Goal: Transaction & Acquisition: Purchase product/service

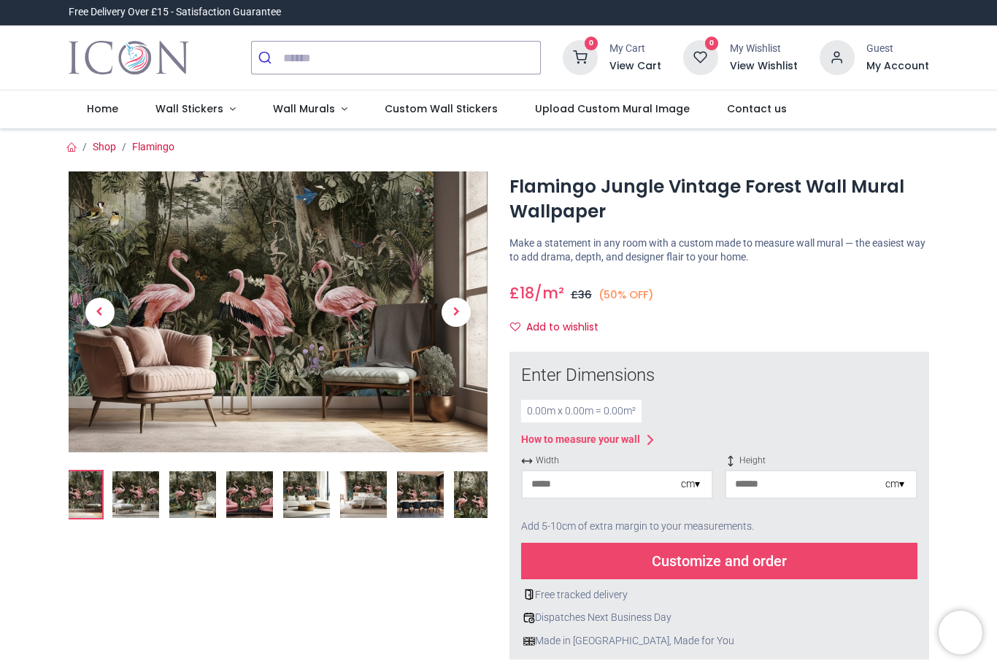
click at [150, 490] on img at bounding box center [135, 494] width 47 height 47
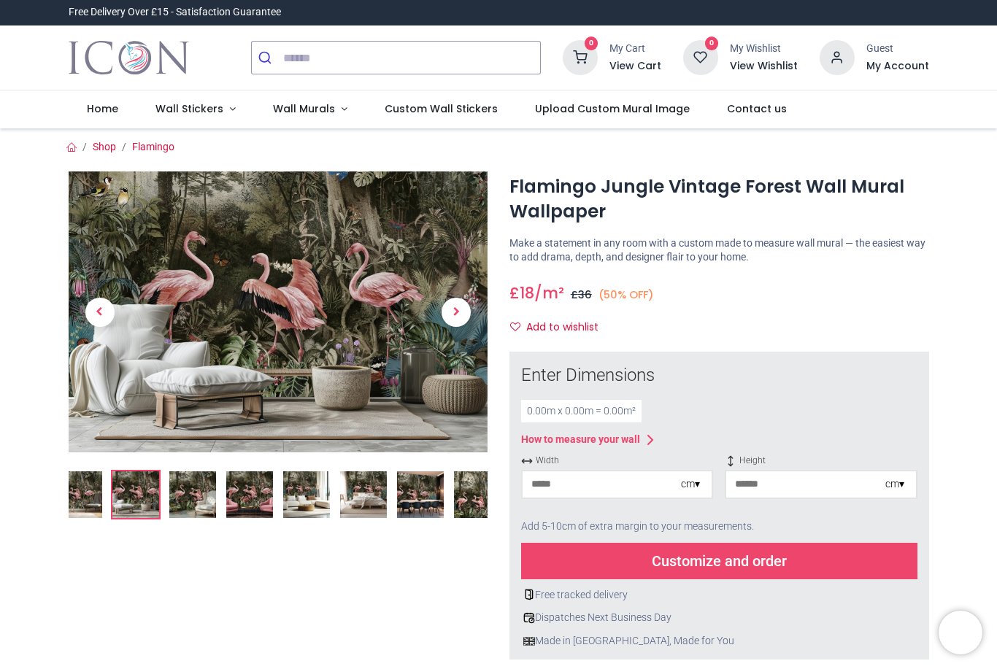
click at [255, 508] on img at bounding box center [249, 494] width 47 height 47
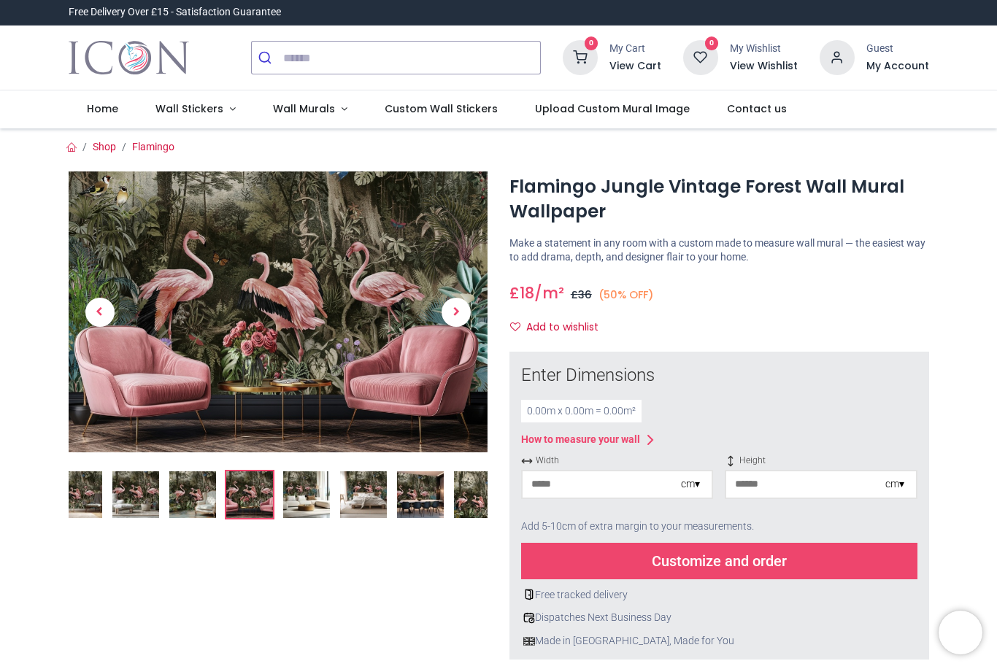
click at [320, 498] on img at bounding box center [306, 494] width 47 height 47
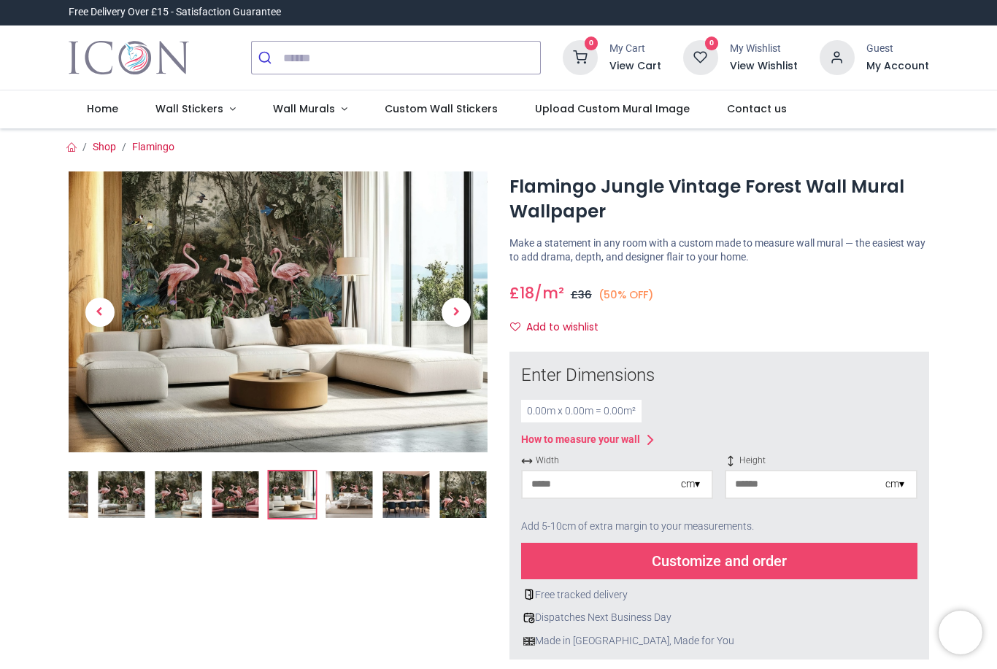
click at [368, 496] on img at bounding box center [348, 494] width 47 height 47
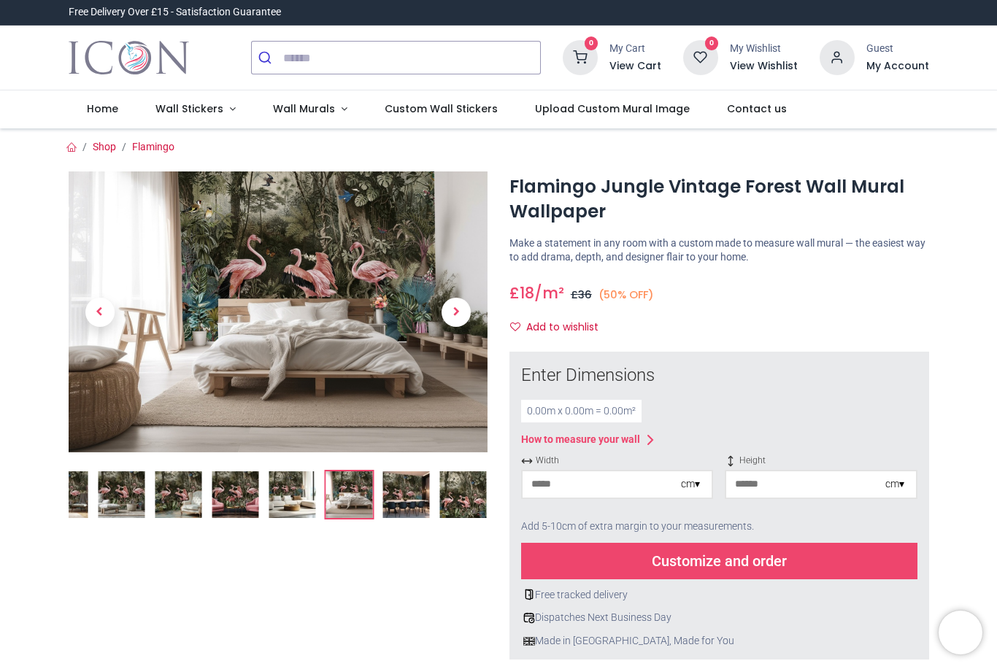
click at [407, 482] on img at bounding box center [405, 494] width 47 height 47
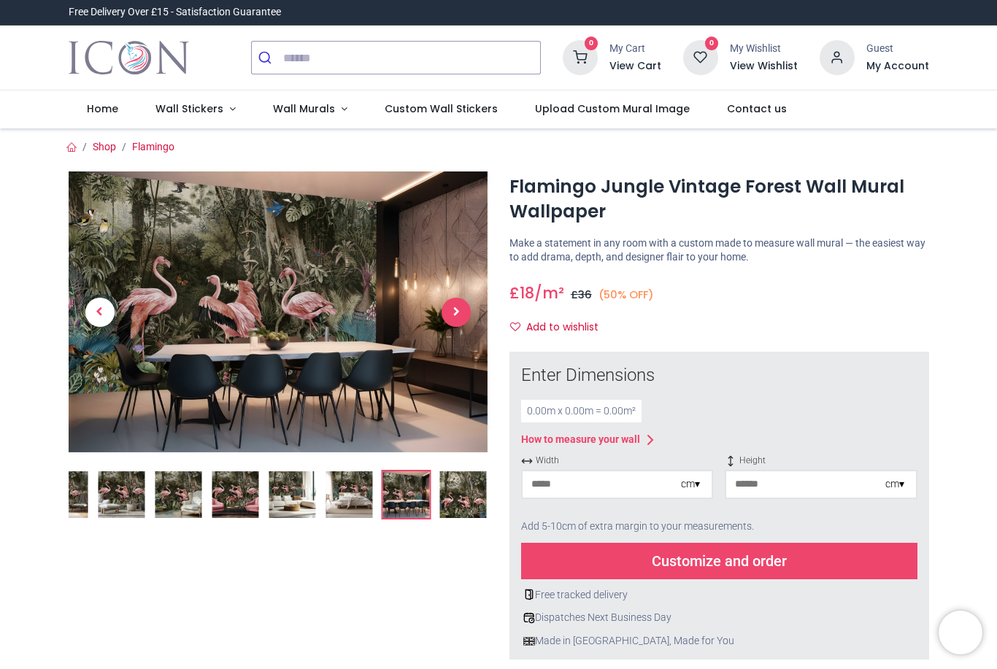
click at [455, 320] on span "Next" at bounding box center [456, 312] width 29 height 29
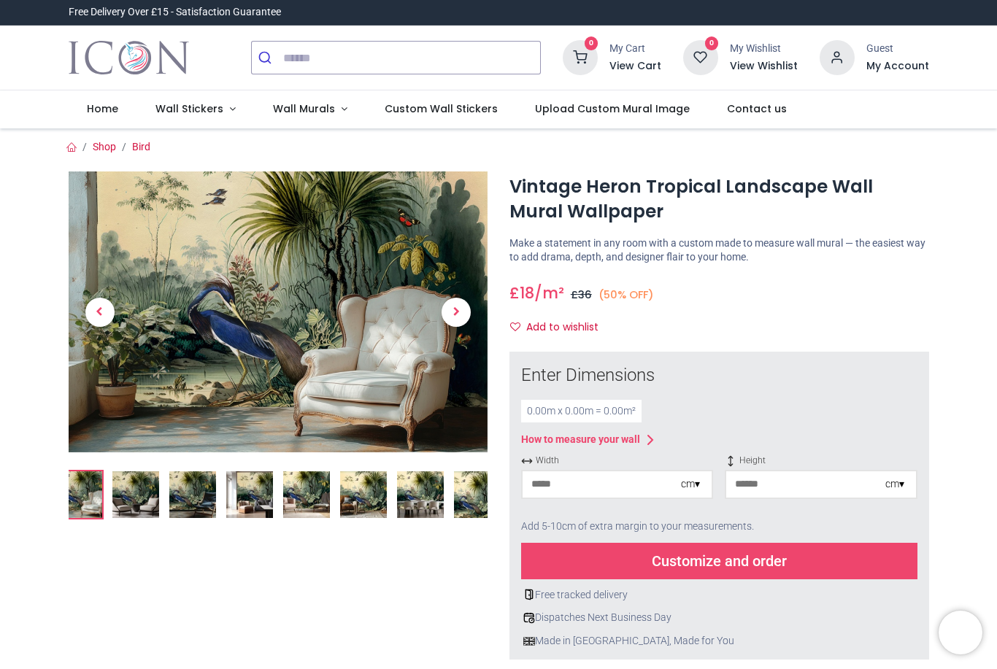
click at [371, 498] on img at bounding box center [363, 494] width 47 height 47
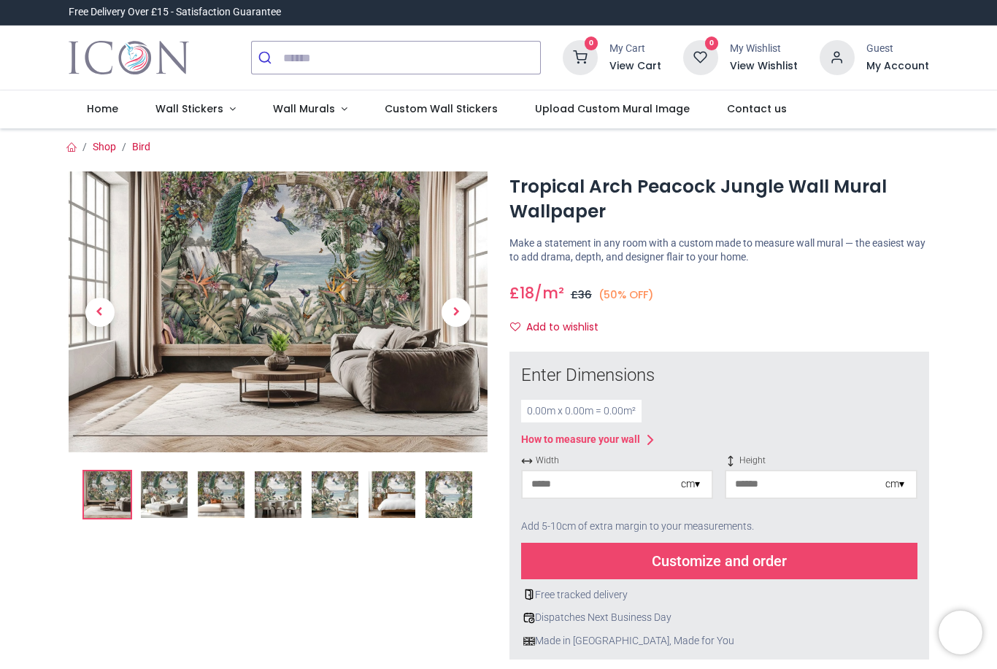
click at [177, 496] on img at bounding box center [164, 494] width 47 height 47
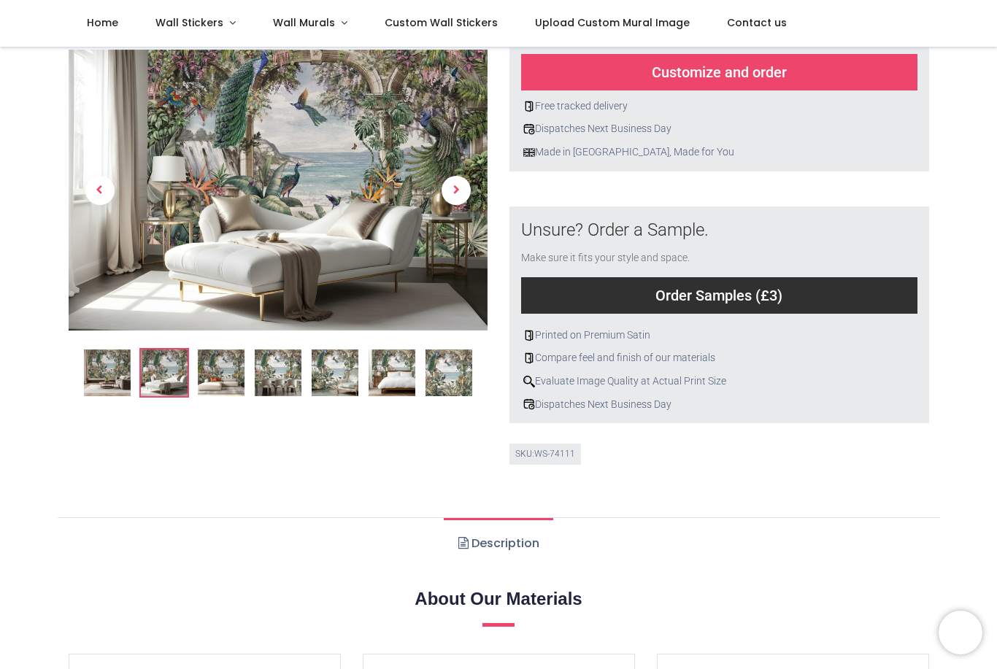
scroll to position [404, 0]
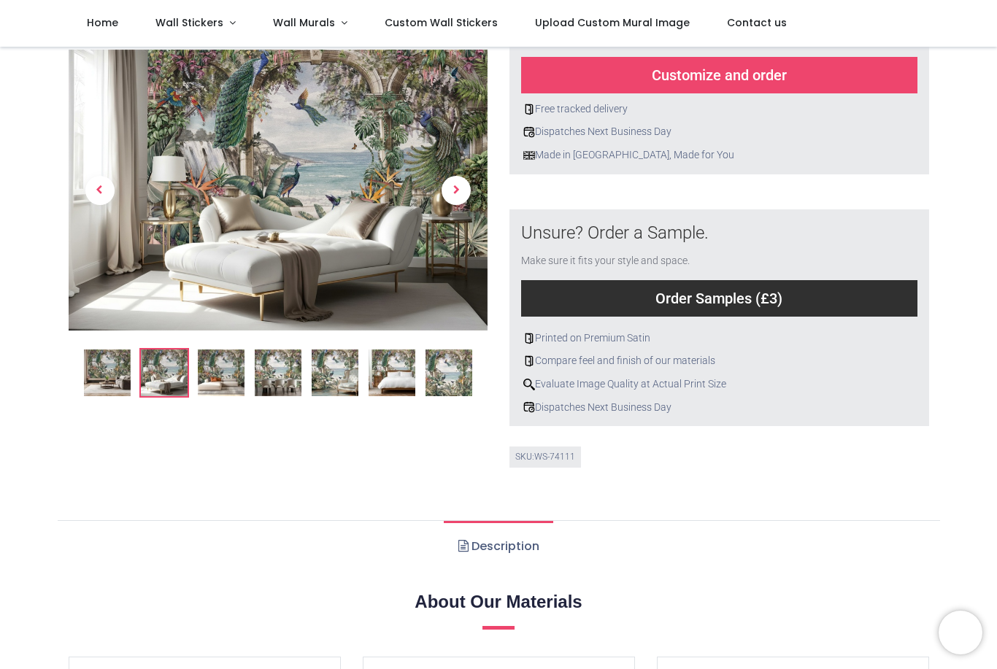
click at [221, 371] on img at bounding box center [221, 373] width 47 height 47
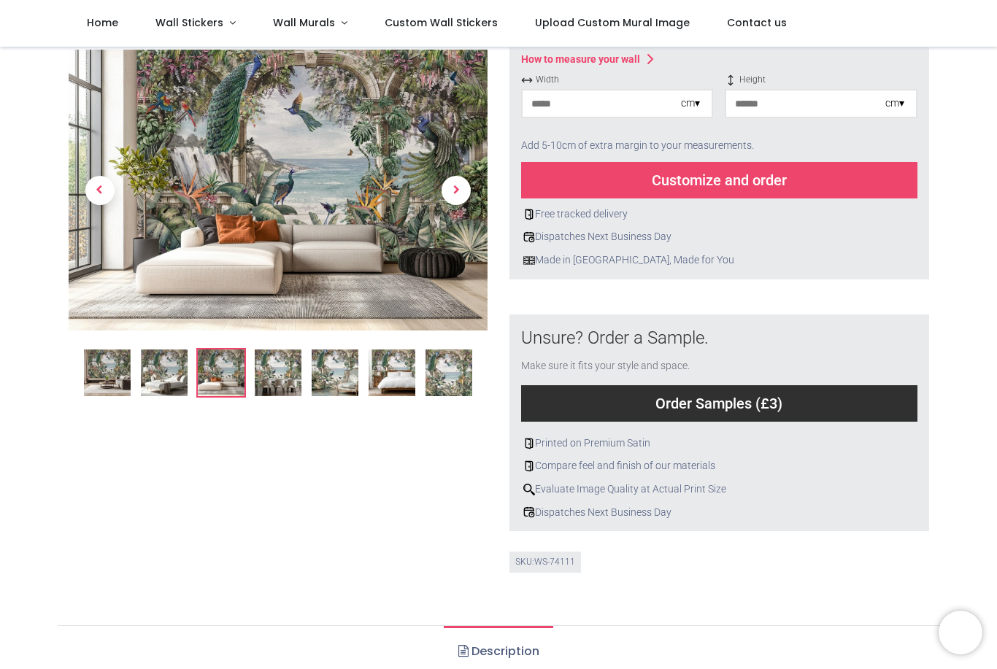
scroll to position [301, 0]
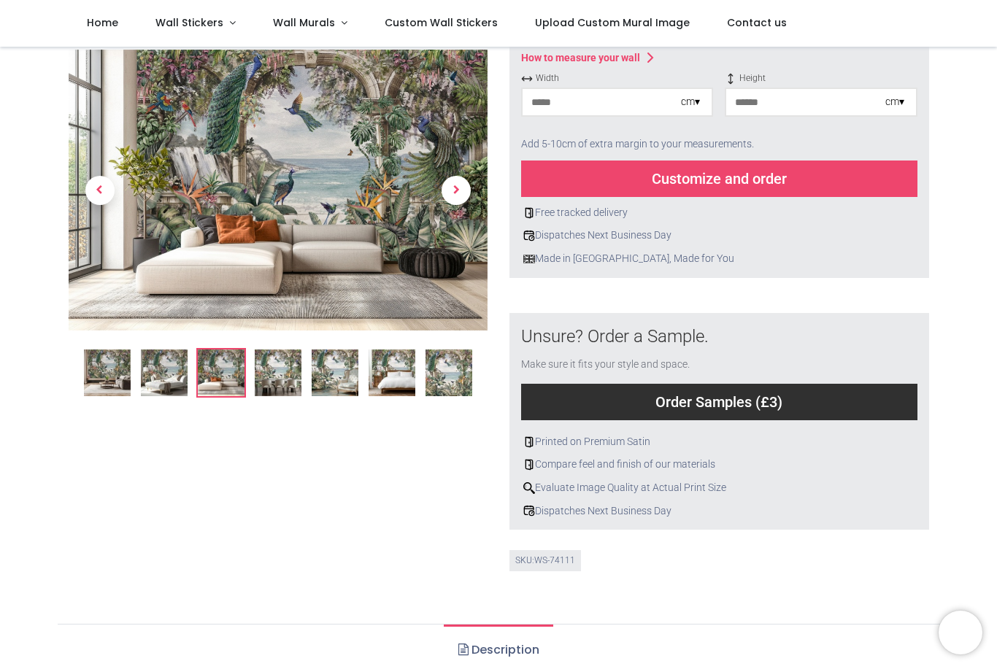
click at [297, 369] on img at bounding box center [278, 373] width 47 height 47
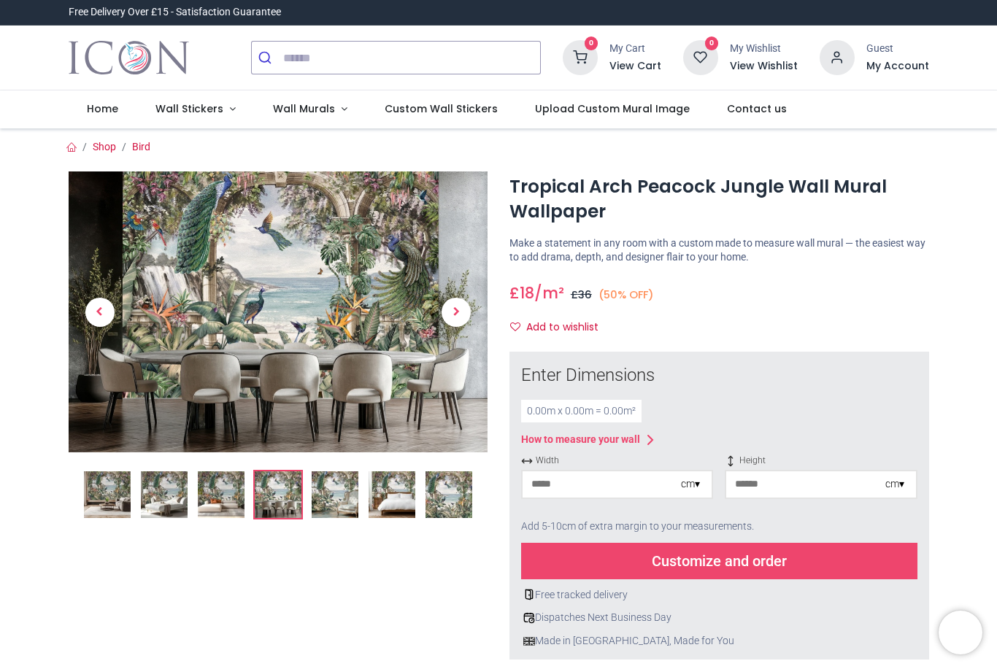
scroll to position [0, 0]
click at [343, 493] on img at bounding box center [335, 494] width 47 height 47
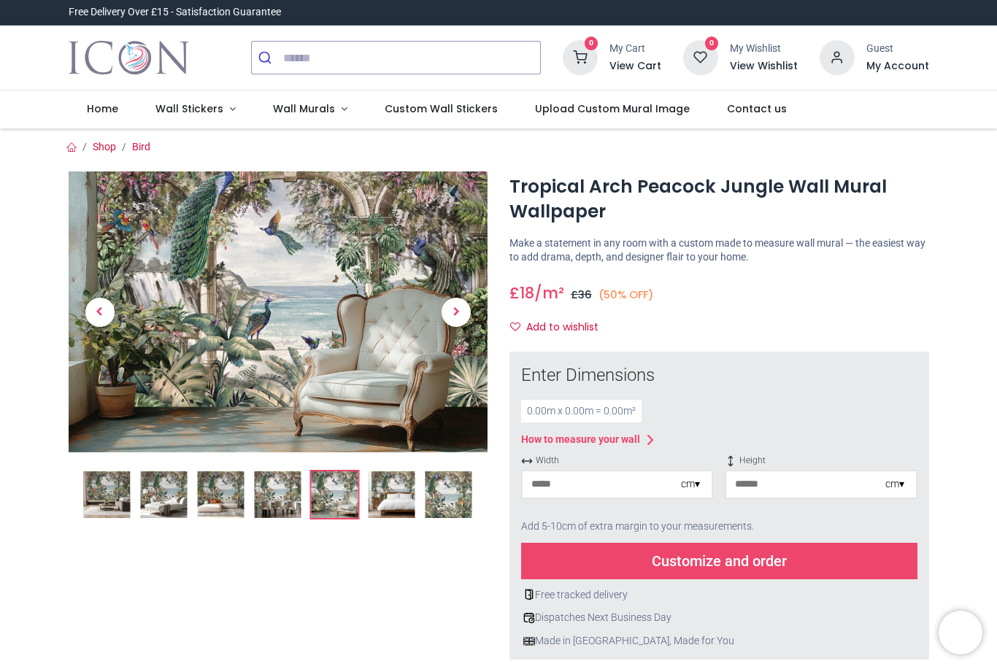
click at [388, 501] on img at bounding box center [391, 494] width 47 height 47
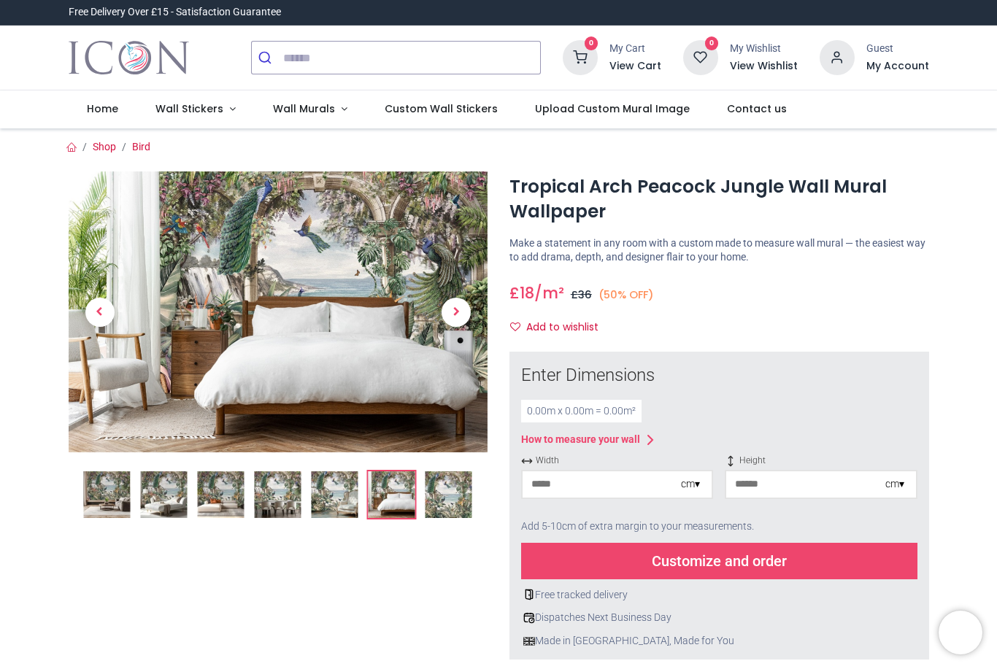
click at [448, 499] on img at bounding box center [448, 494] width 47 height 47
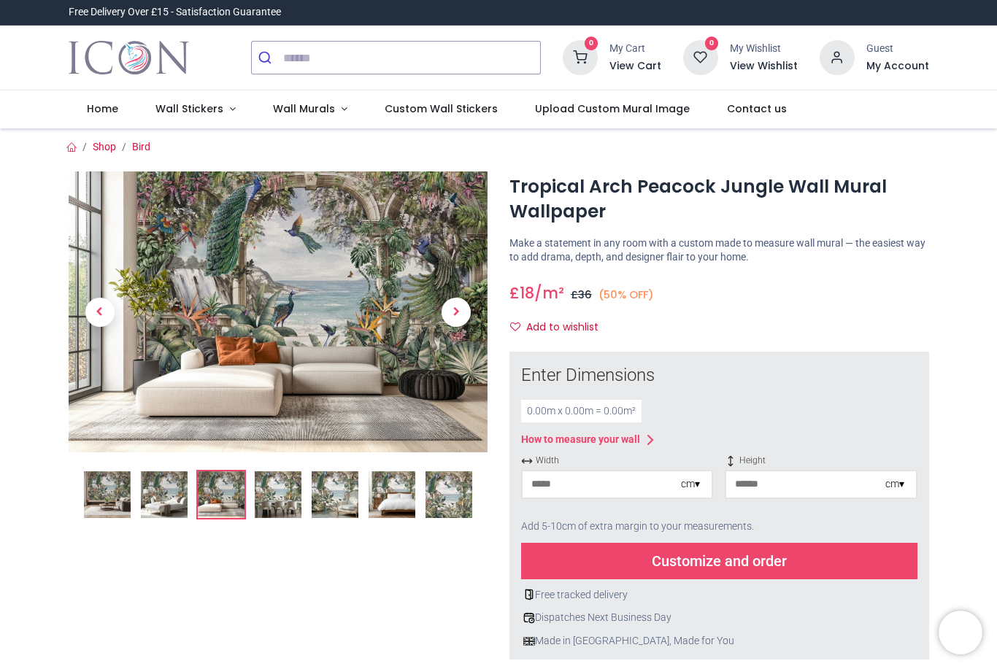
click at [444, 498] on img at bounding box center [448, 494] width 47 height 47
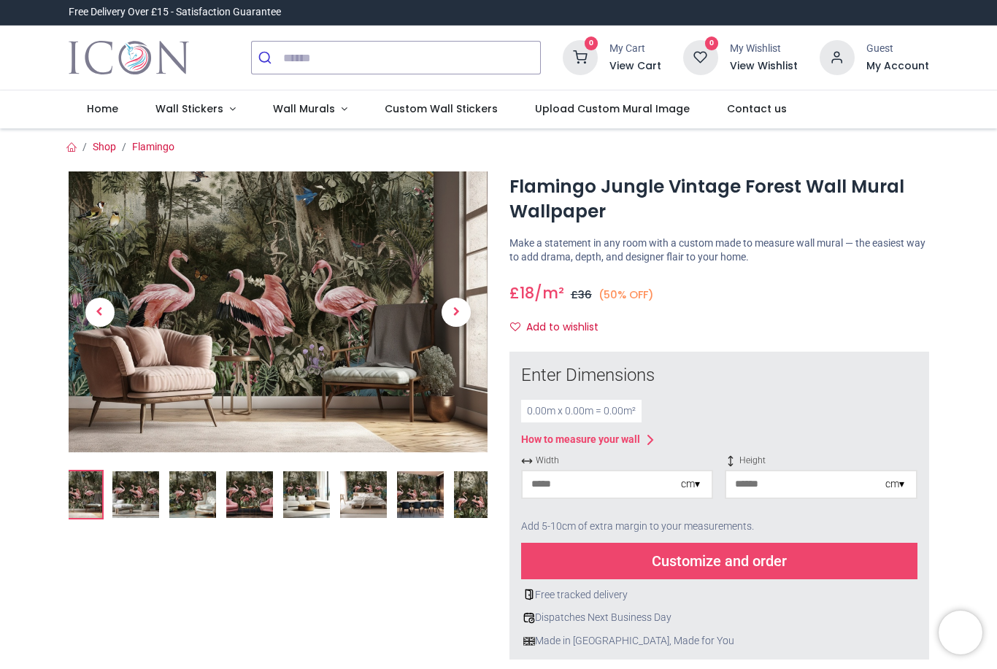
click at [379, 480] on img at bounding box center [363, 494] width 47 height 47
click at [416, 494] on img at bounding box center [420, 494] width 47 height 47
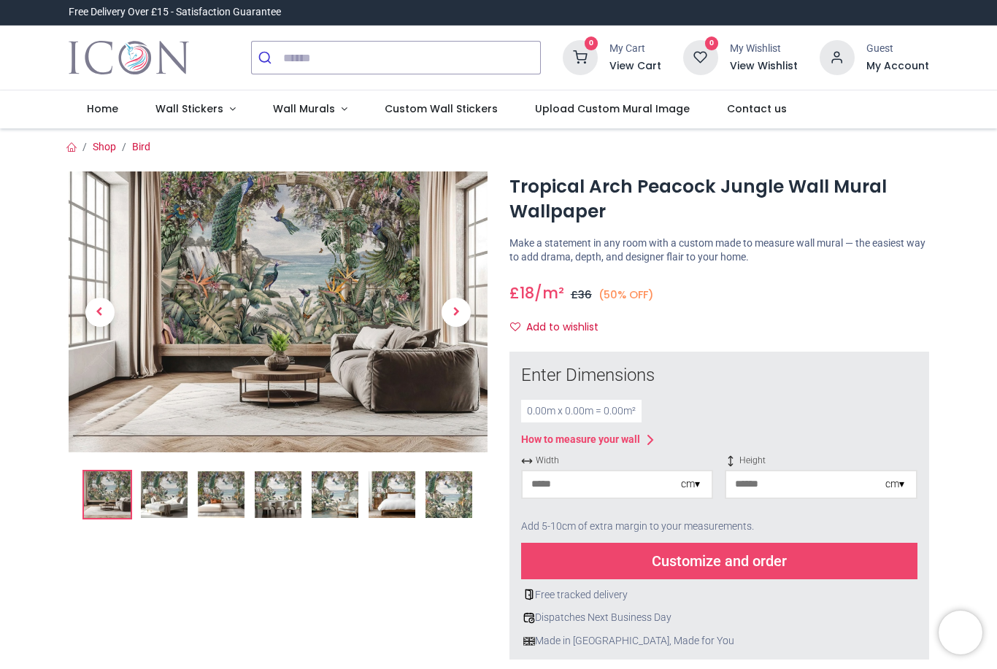
click at [590, 482] on input "number" at bounding box center [602, 484] width 158 height 26
type input "***"
click at [778, 485] on input "number" at bounding box center [805, 484] width 158 height 26
type input "***"
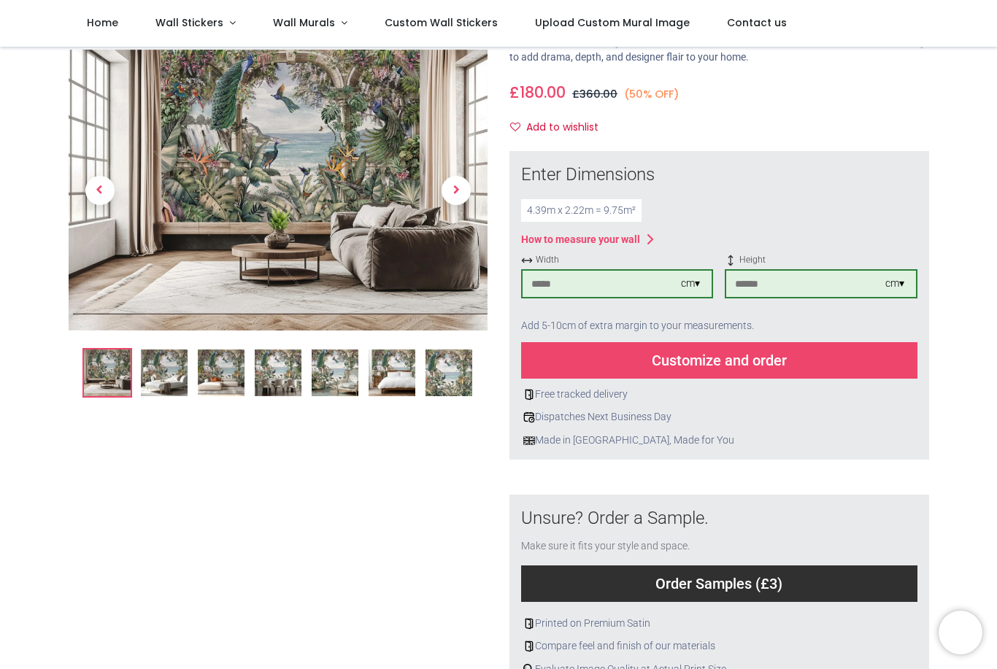
scroll to position [101, 0]
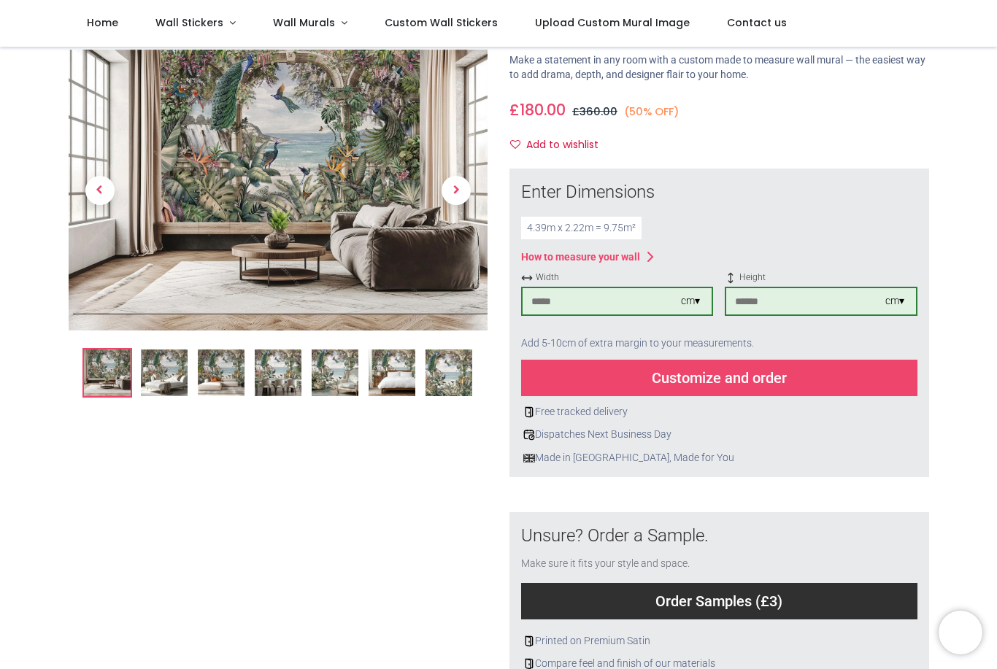
click at [867, 377] on div "Customize and order" at bounding box center [719, 378] width 396 height 36
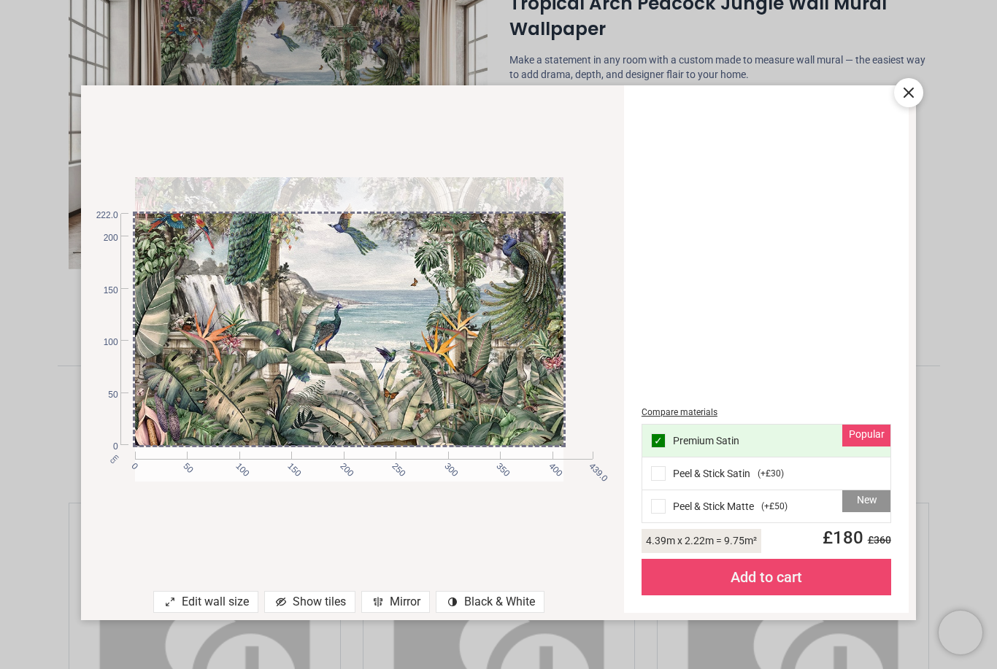
click at [485, 347] on div at bounding box center [364, 295] width 458 height 304
click at [917, 93] on div at bounding box center [908, 92] width 29 height 29
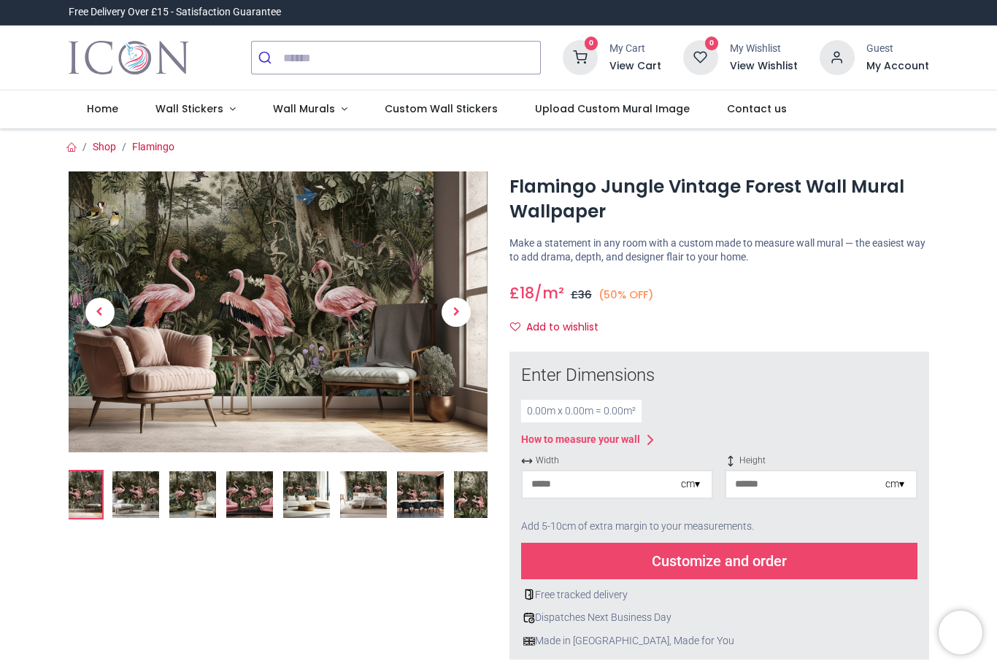
click at [588, 480] on input "number" at bounding box center [602, 484] width 158 height 26
type input "***"
click at [783, 483] on input "number" at bounding box center [805, 484] width 158 height 26
type input "***"
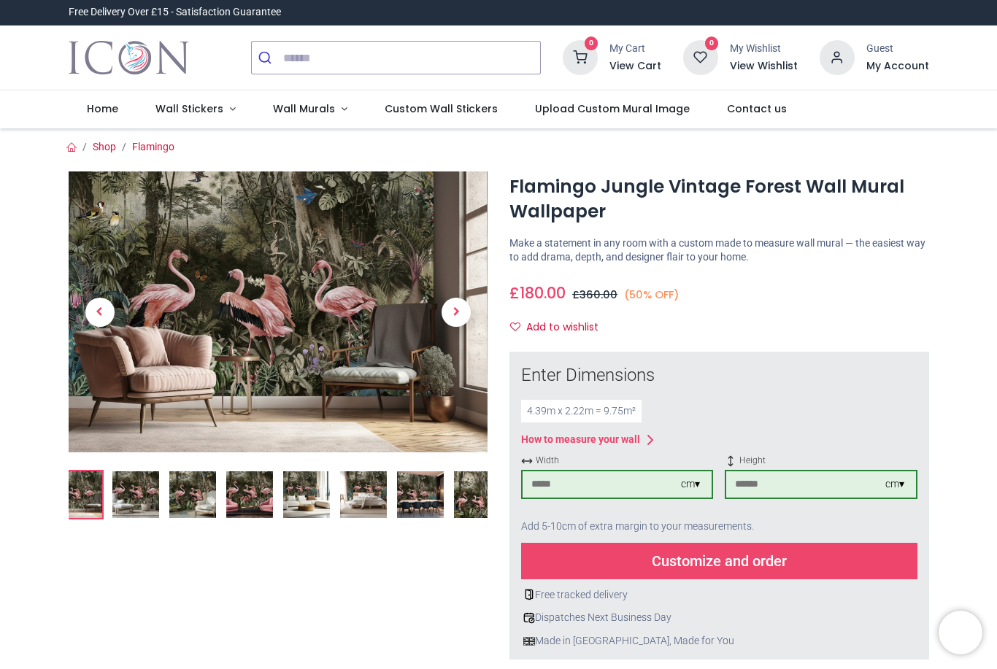
click at [817, 566] on div "Customize and order" at bounding box center [719, 561] width 396 height 36
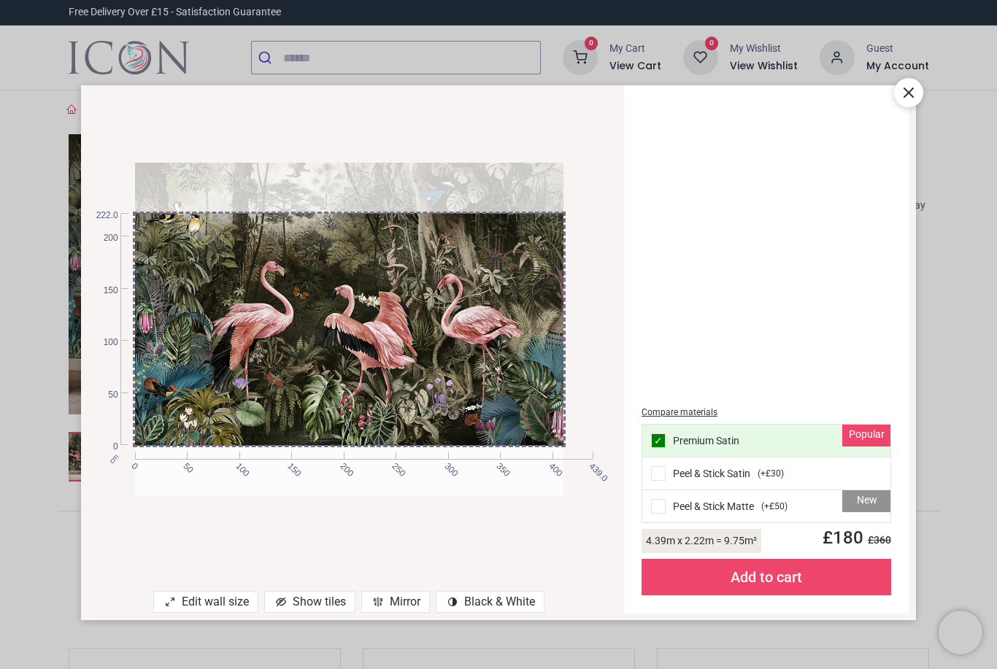
click at [530, 315] on div at bounding box center [364, 278] width 458 height 333
click at [913, 96] on icon at bounding box center [908, 92] width 9 height 9
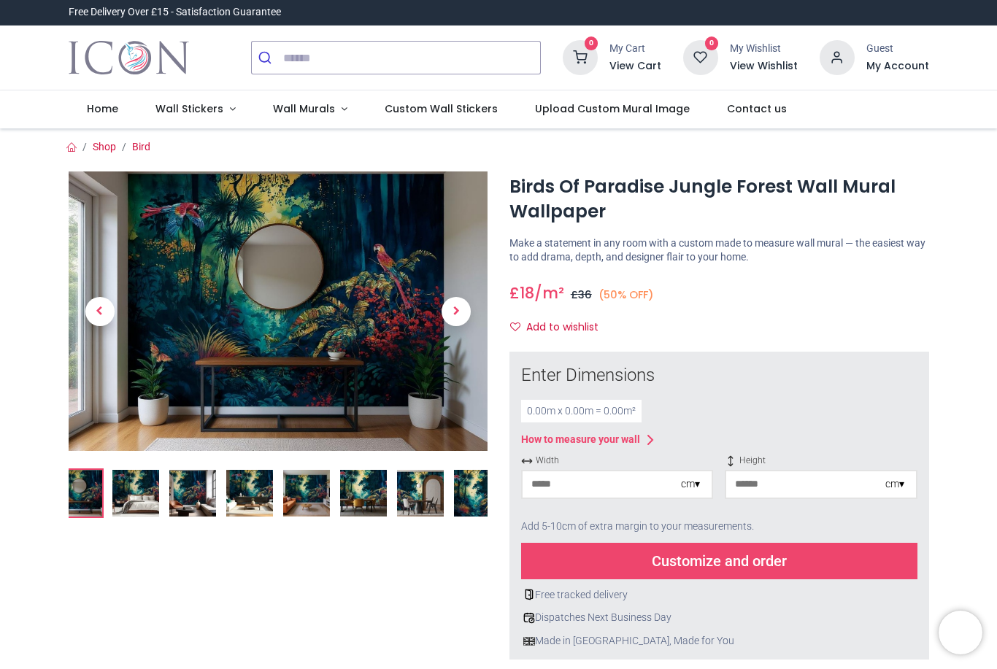
click at [562, 480] on input "number" at bounding box center [602, 484] width 158 height 26
type input "***"
click at [779, 490] on input "number" at bounding box center [805, 484] width 158 height 26
type input "***"
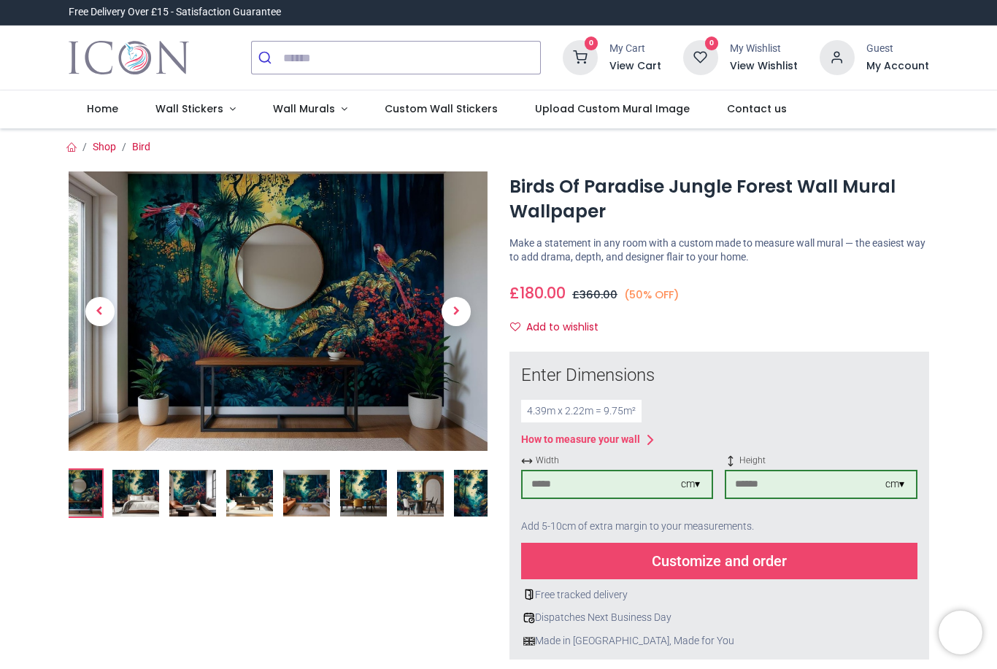
click at [750, 572] on div "Customize and order" at bounding box center [719, 561] width 396 height 36
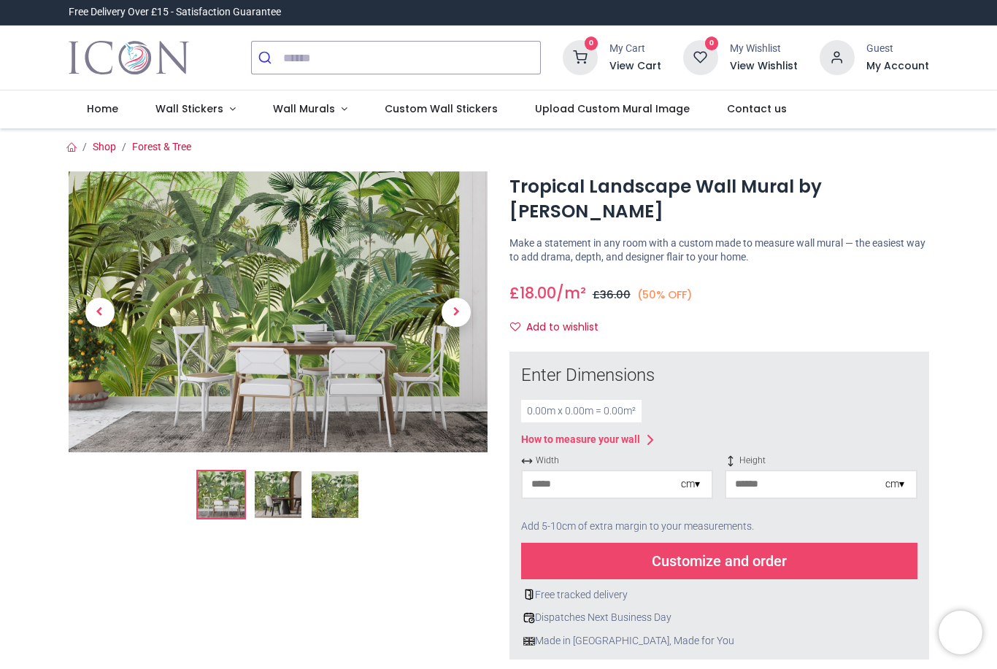
click at [330, 509] on img at bounding box center [335, 494] width 47 height 47
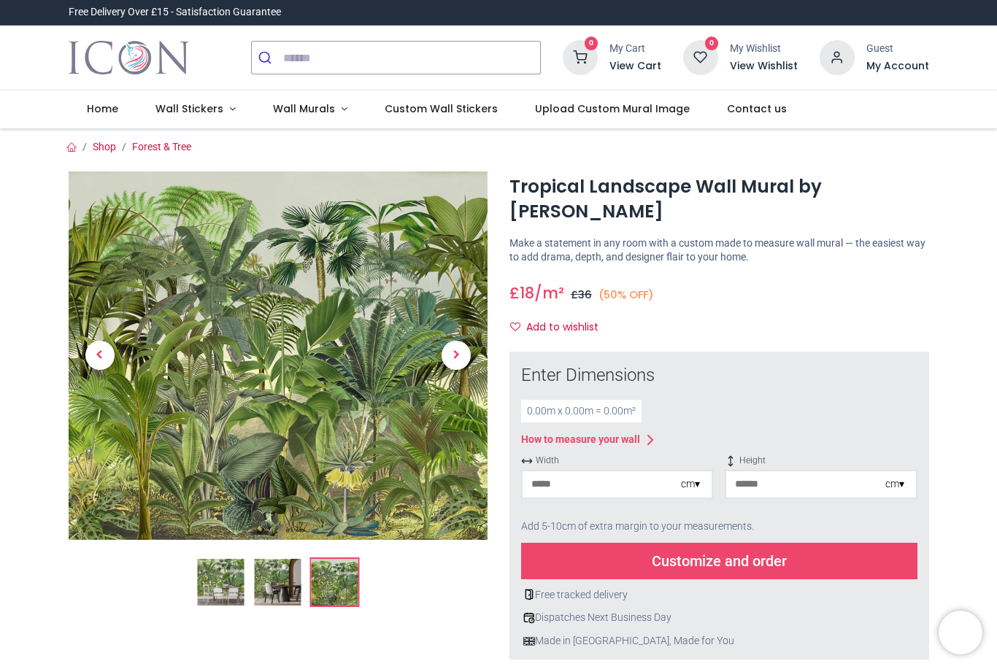
click at [286, 582] on img at bounding box center [277, 582] width 47 height 47
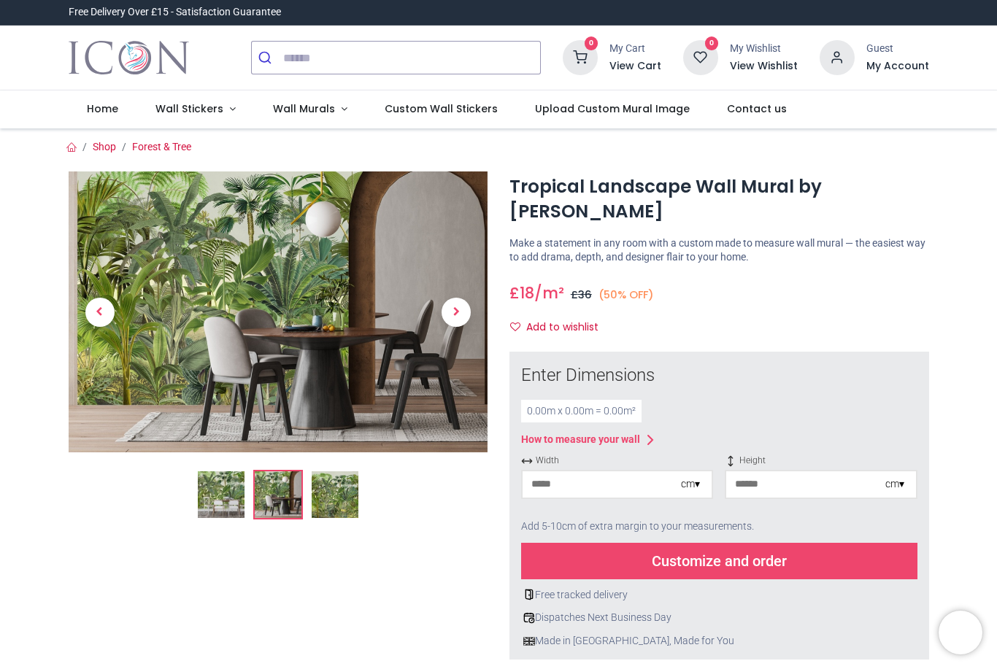
click at [225, 501] on img at bounding box center [221, 494] width 47 height 47
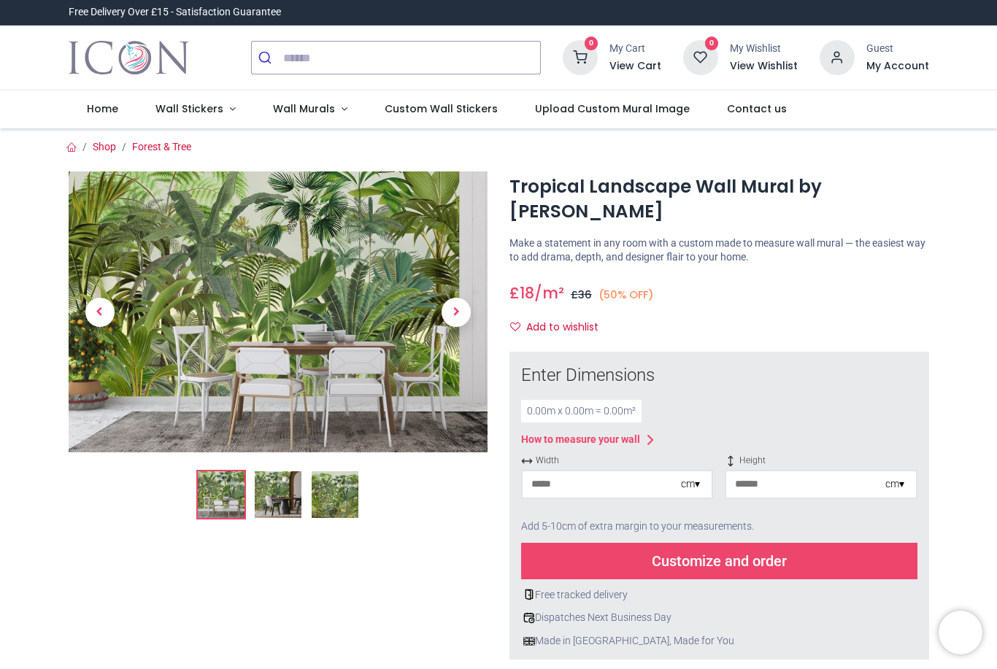
click at [334, 504] on img at bounding box center [335, 494] width 47 height 47
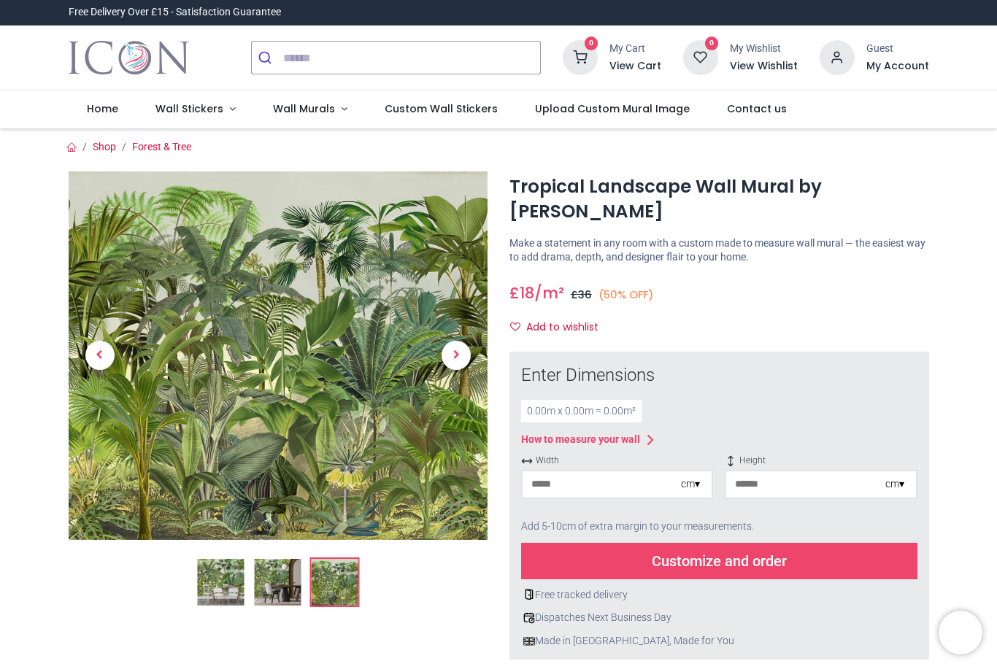
click at [269, 577] on img at bounding box center [277, 582] width 47 height 47
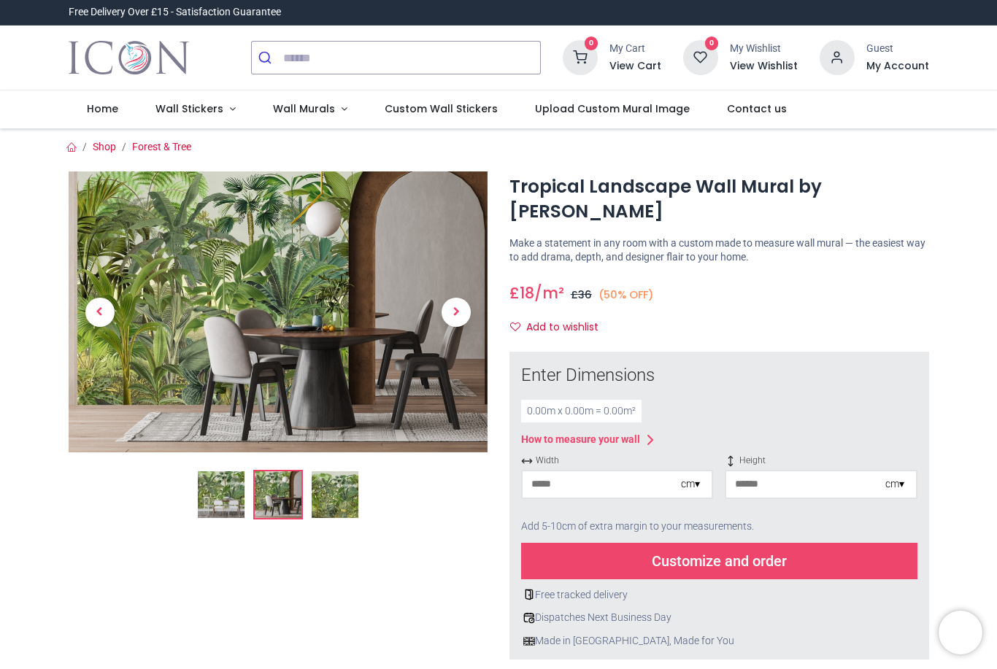
click at [230, 490] on img at bounding box center [221, 494] width 47 height 47
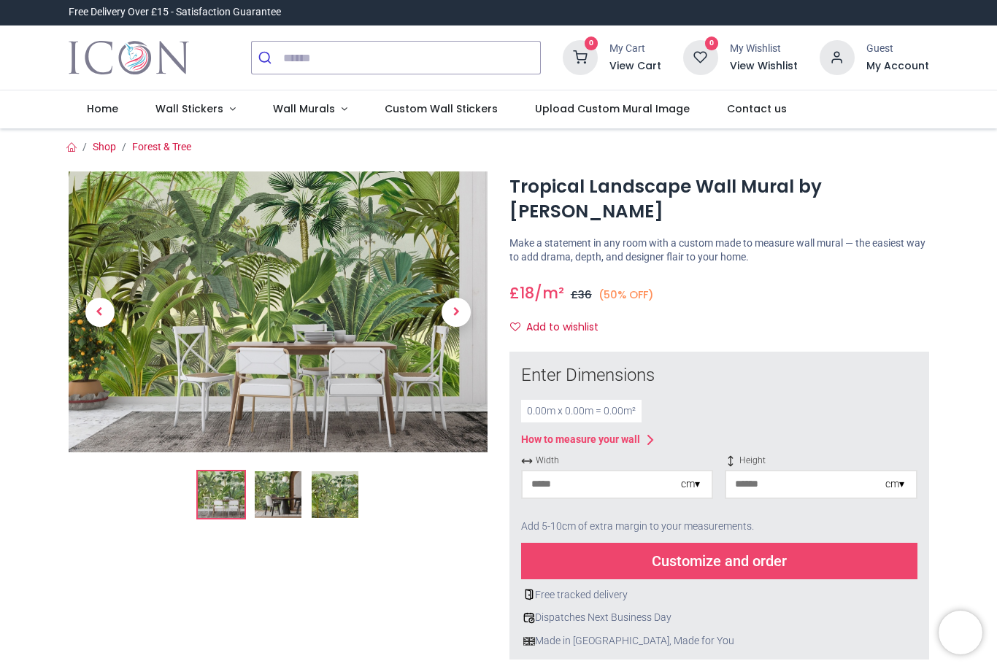
click at [342, 490] on img at bounding box center [335, 494] width 47 height 47
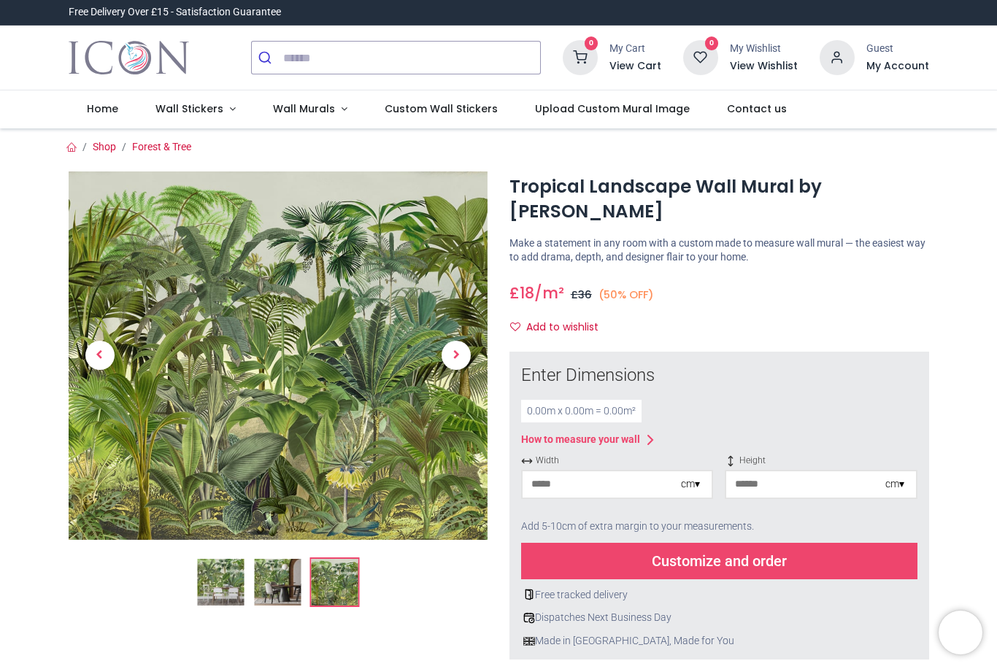
click at [228, 581] on img at bounding box center [220, 582] width 47 height 47
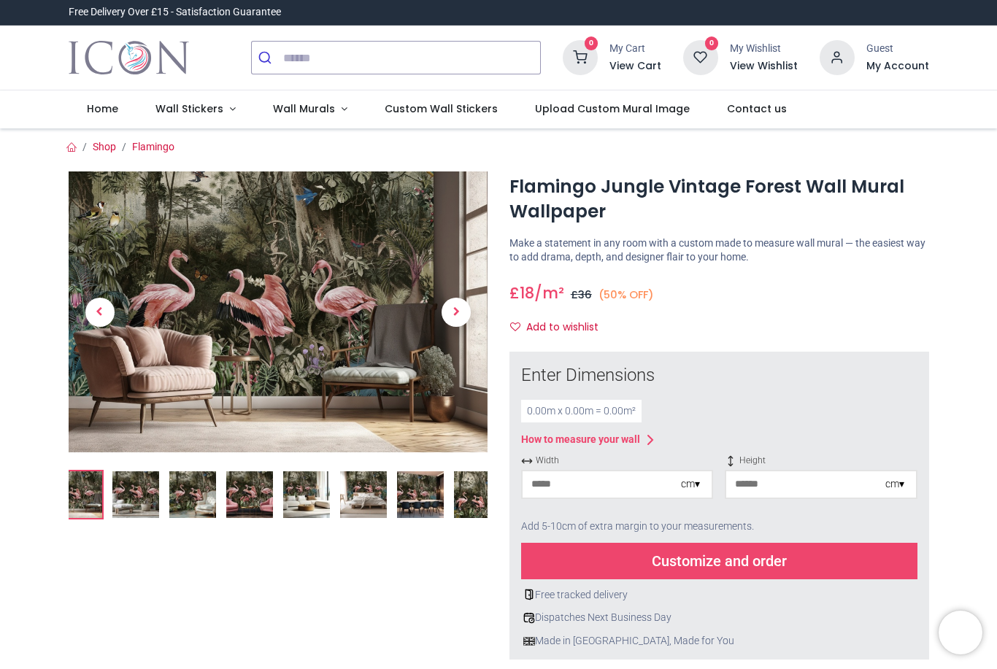
click at [421, 288] on img at bounding box center [279, 312] width 420 height 281
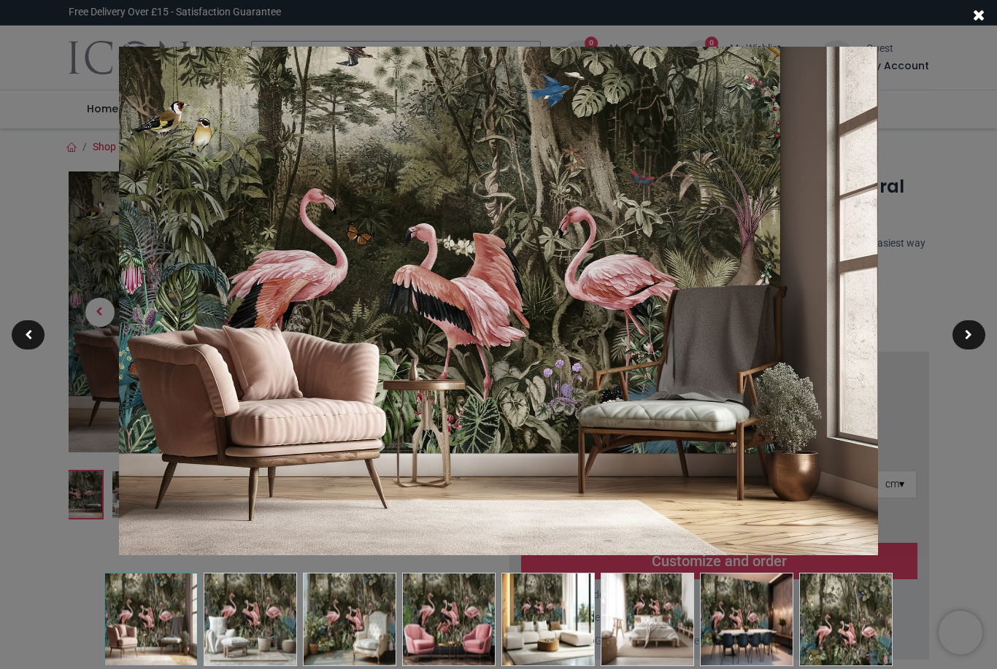
click at [957, 184] on div at bounding box center [498, 334] width 997 height 669
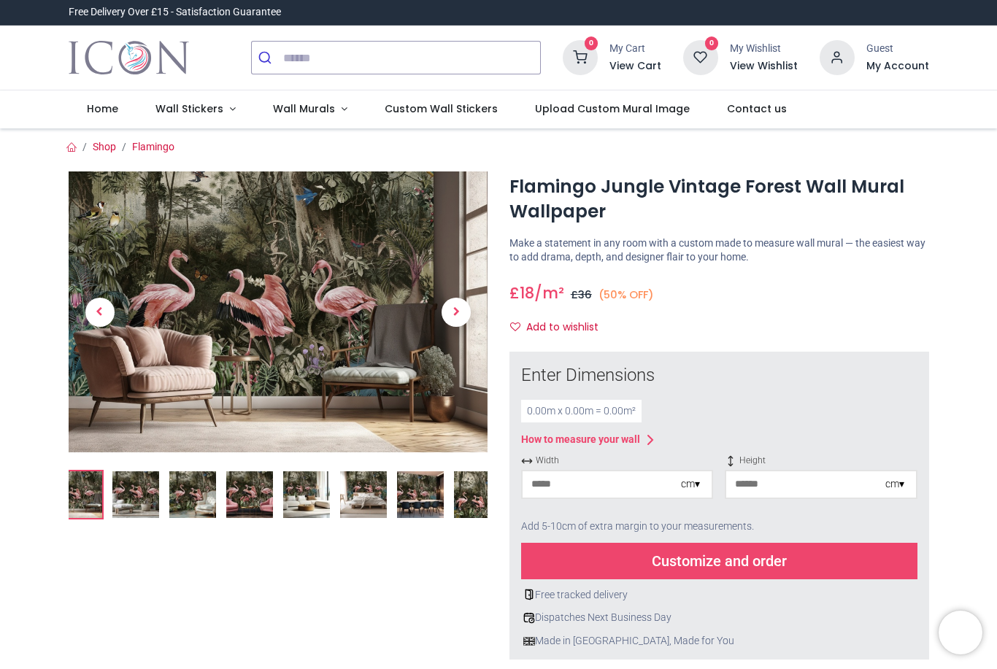
click at [417, 513] on img at bounding box center [420, 494] width 47 height 47
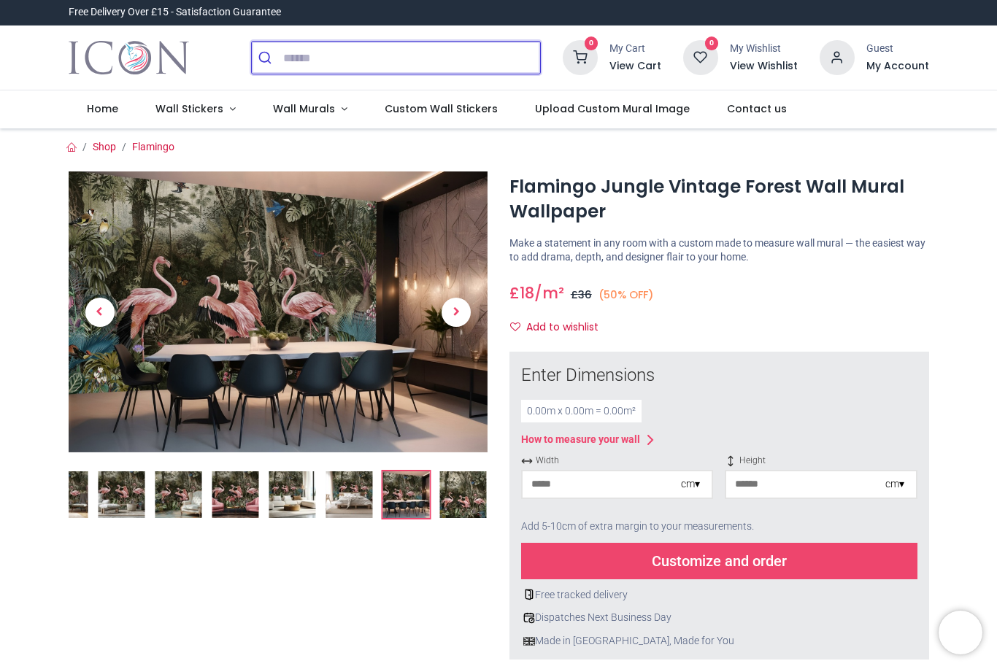
click at [434, 55] on input "search" at bounding box center [411, 58] width 257 height 32
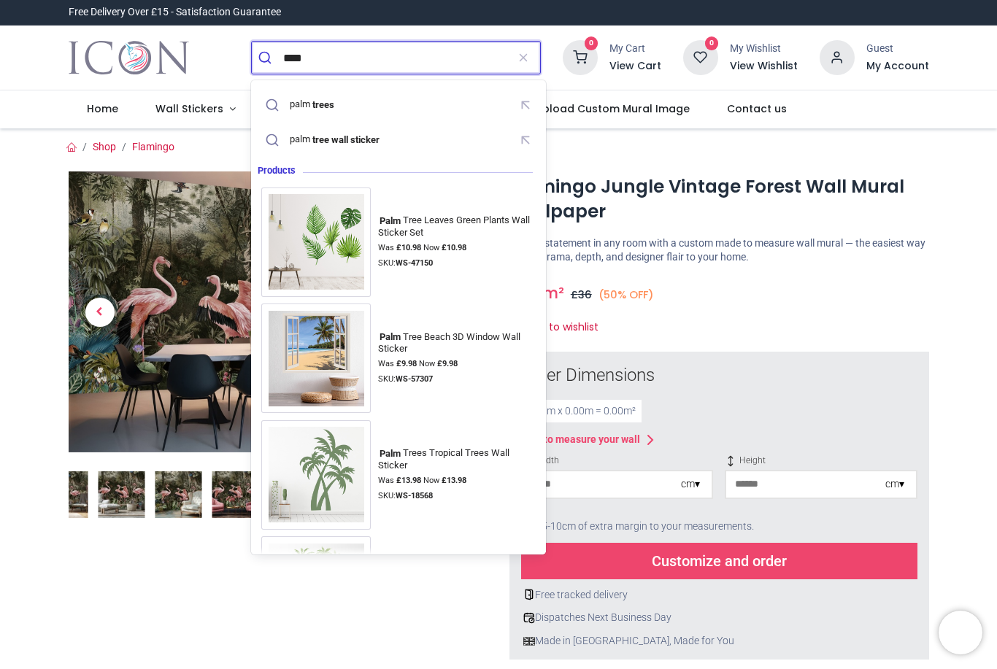
type input "****"
click at [267, 58] on button "submit" at bounding box center [267, 58] width 31 height 32
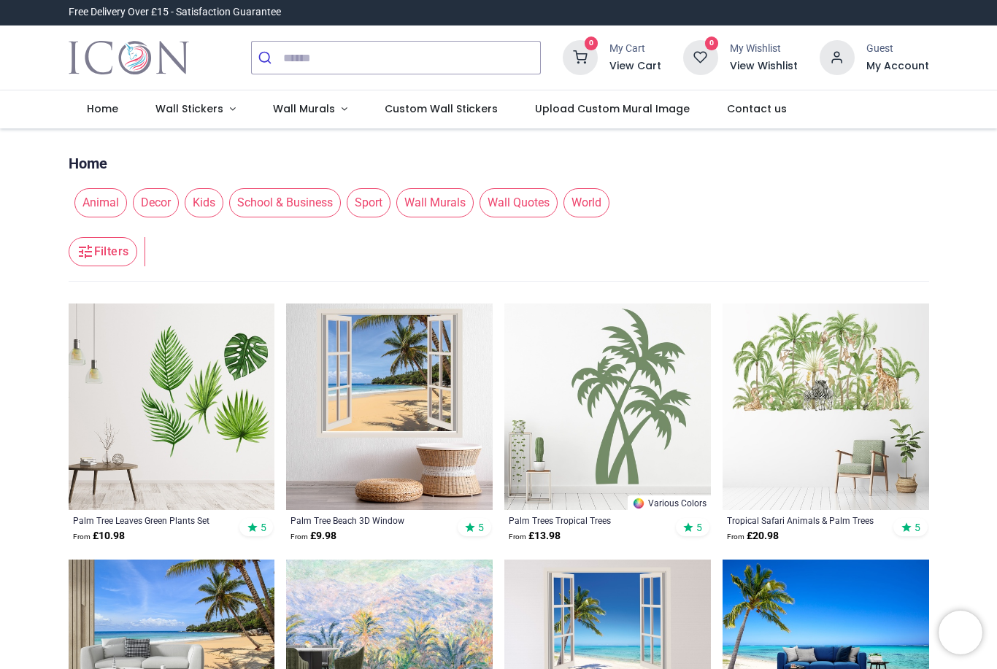
click at [436, 208] on span "Wall Murals" at bounding box center [434, 202] width 77 height 29
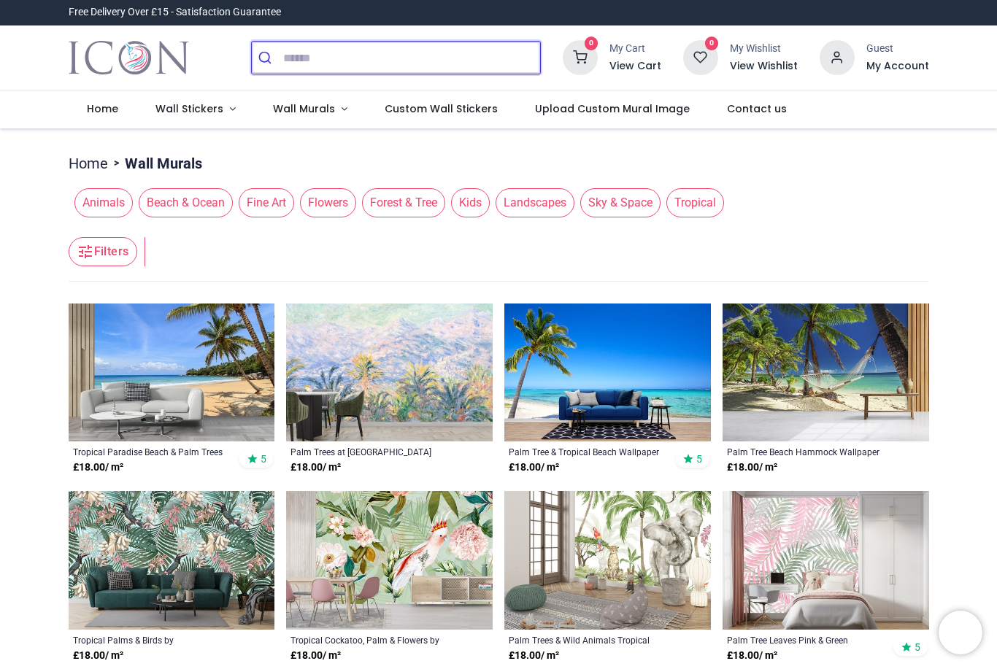
click at [382, 60] on input "search" at bounding box center [411, 58] width 257 height 32
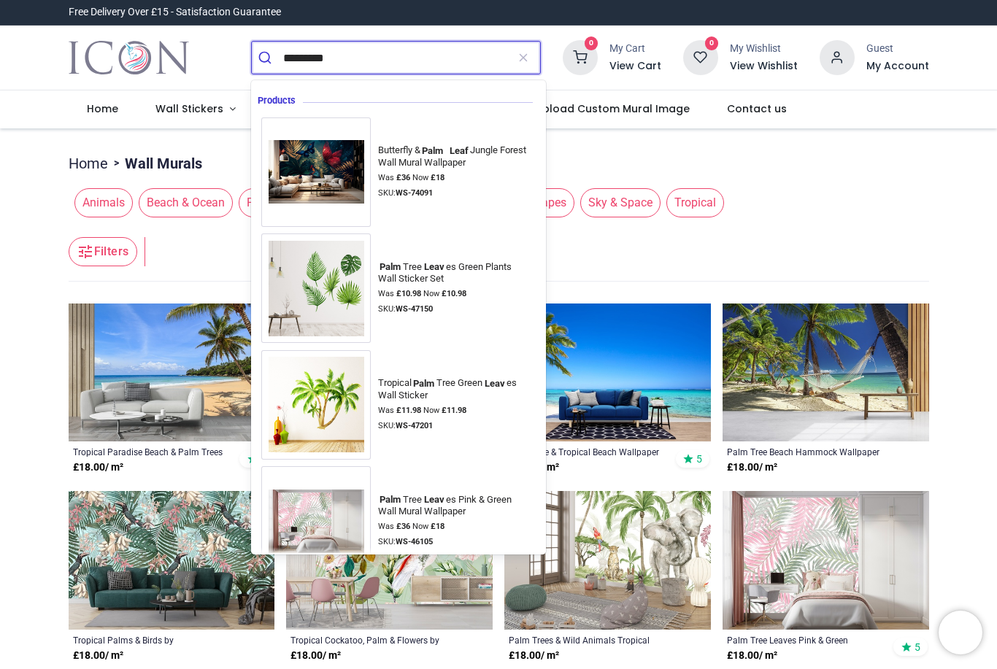
type input "*********"
click at [267, 58] on button "submit" at bounding box center [267, 58] width 31 height 32
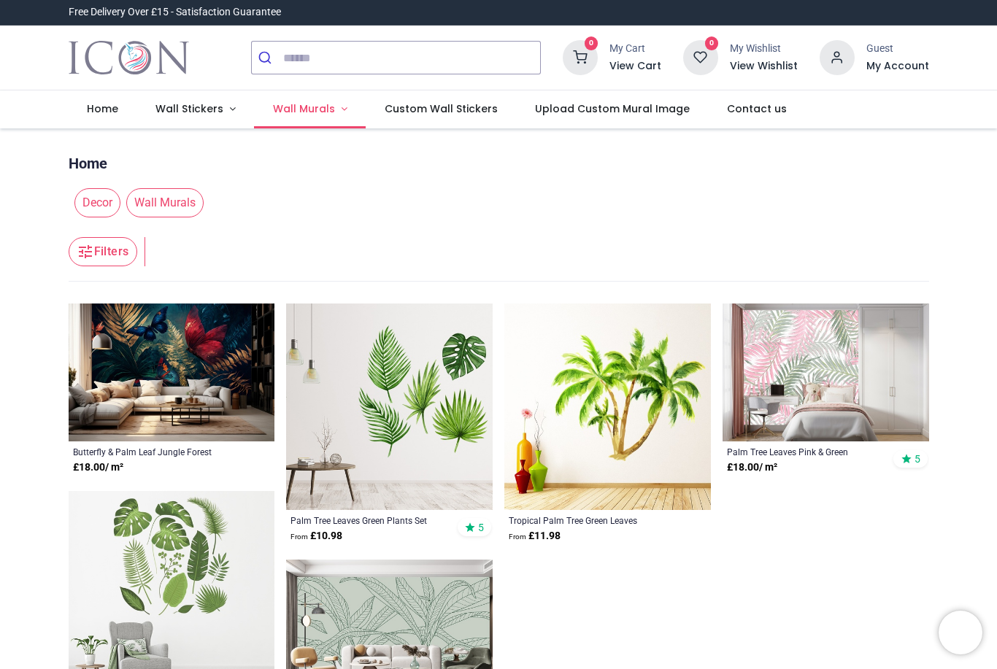
click at [327, 106] on span "Wall Murals" at bounding box center [304, 108] width 62 height 15
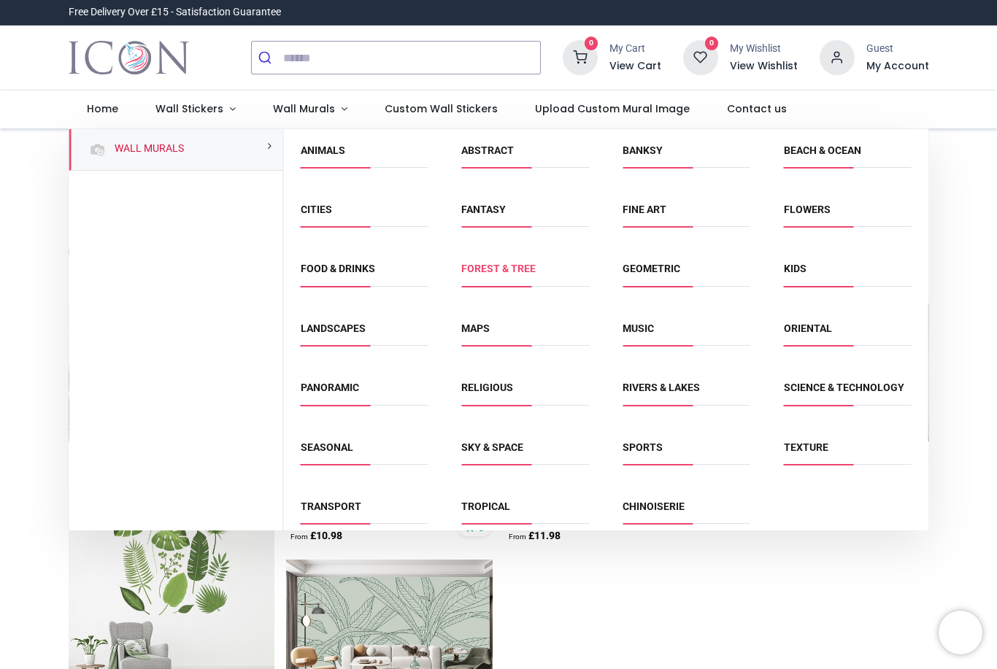
click at [529, 268] on link "Forest & Tree" at bounding box center [498, 269] width 74 height 12
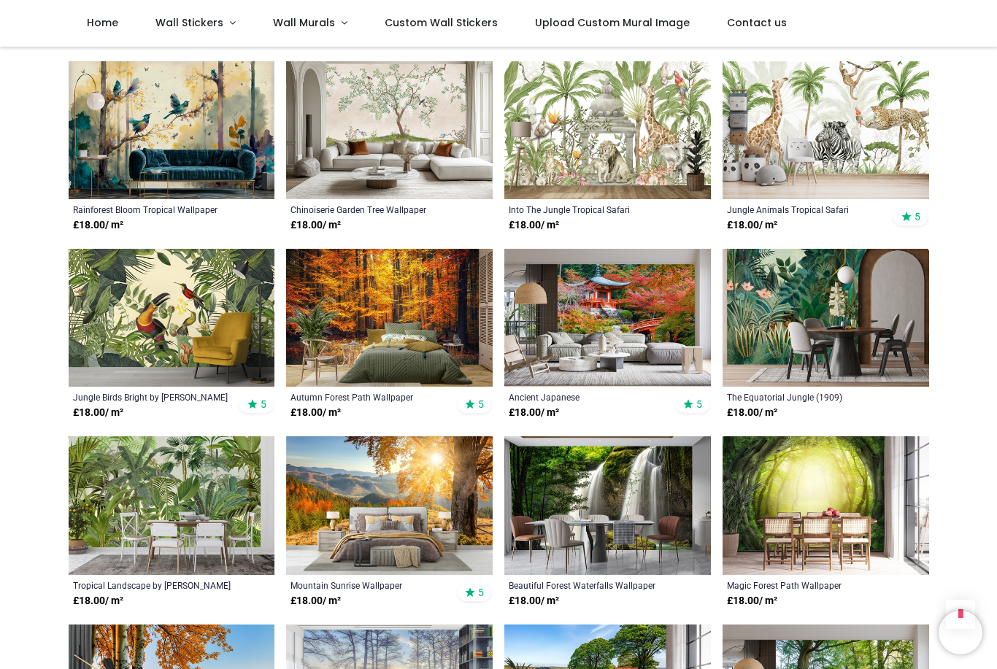
scroll to position [1023, 0]
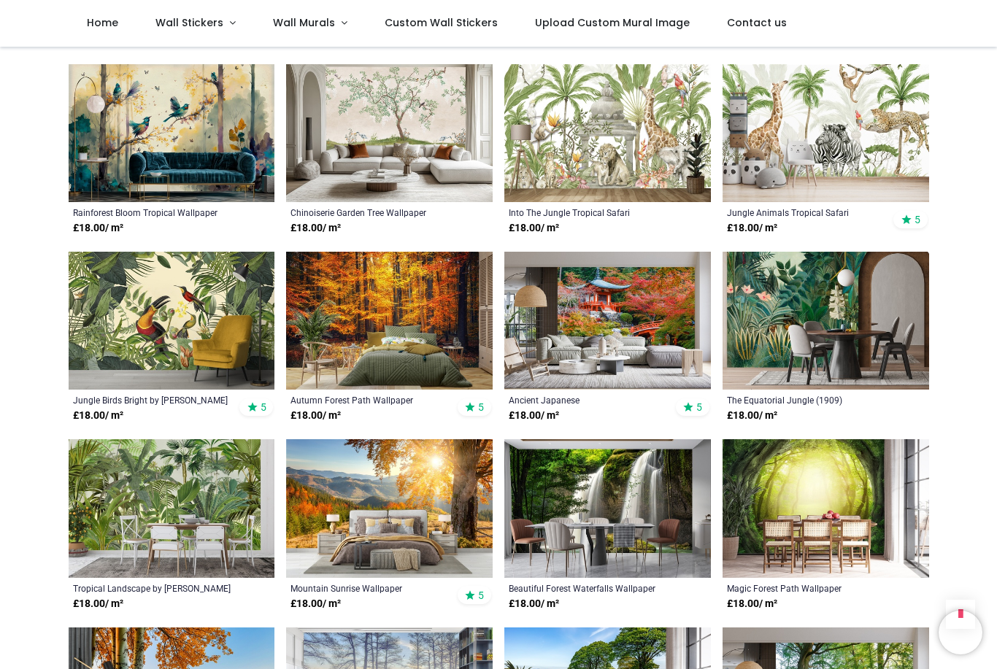
click at [196, 506] on img at bounding box center [172, 508] width 207 height 138
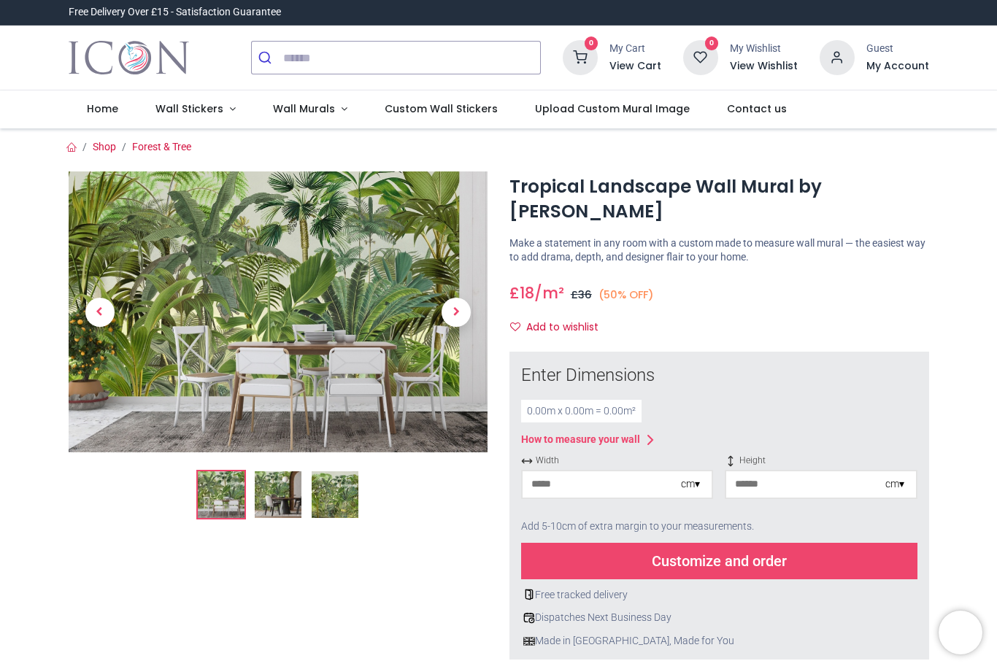
click at [279, 501] on img at bounding box center [278, 494] width 47 height 47
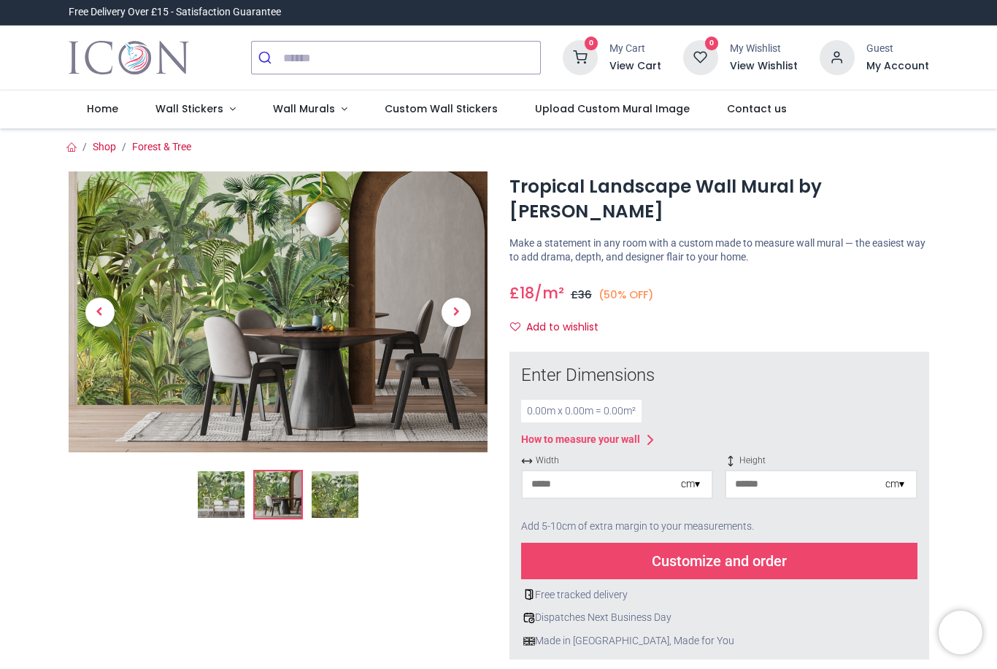
click at [347, 512] on img at bounding box center [335, 494] width 47 height 47
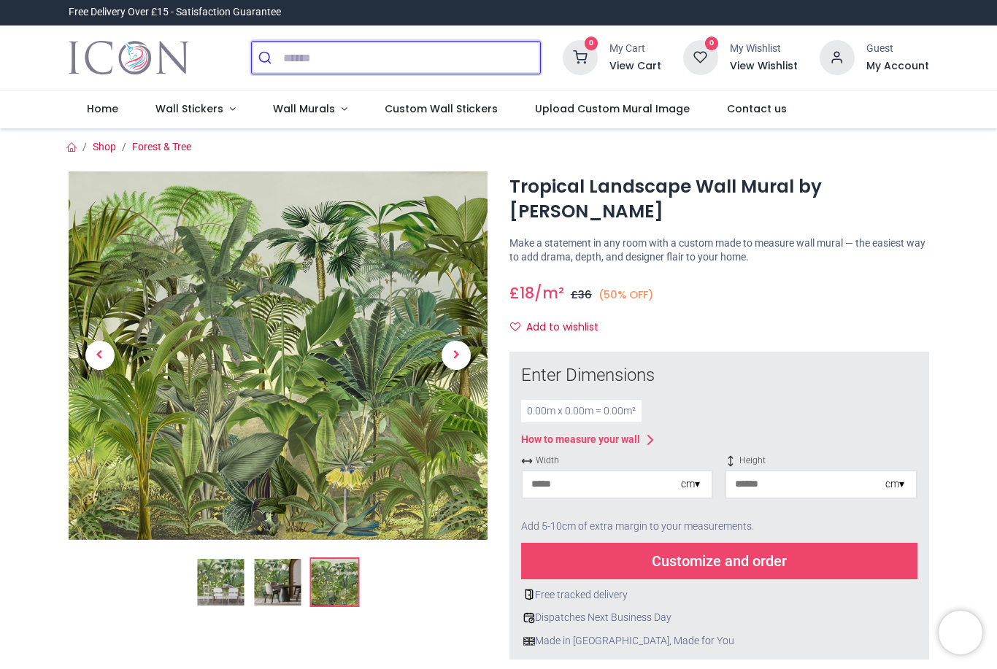
click at [404, 61] on input "search" at bounding box center [411, 58] width 257 height 32
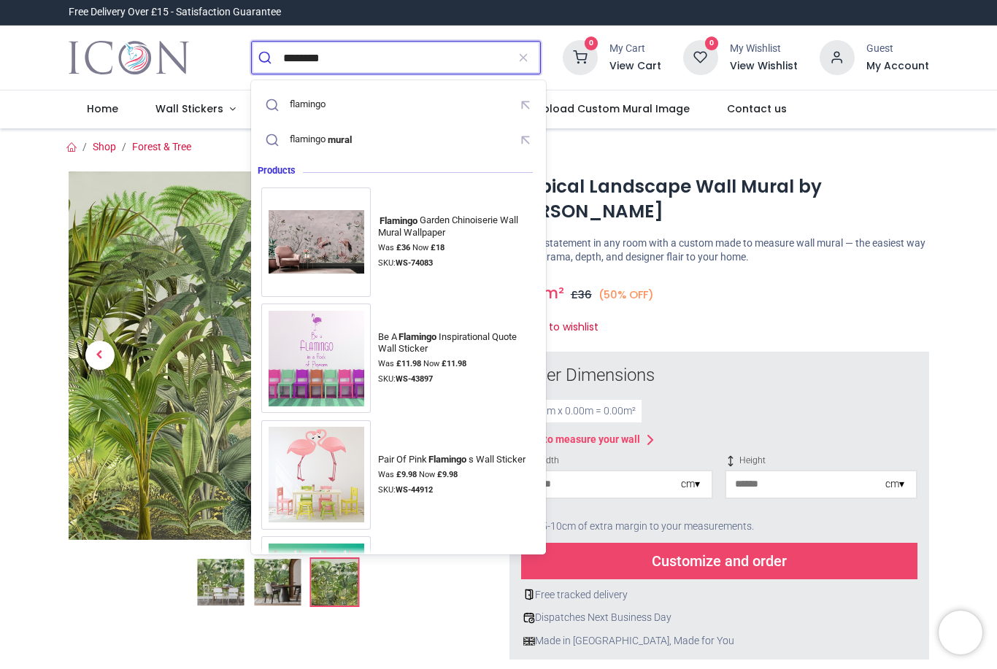
type input "********"
click at [267, 58] on button "submit" at bounding box center [267, 58] width 31 height 32
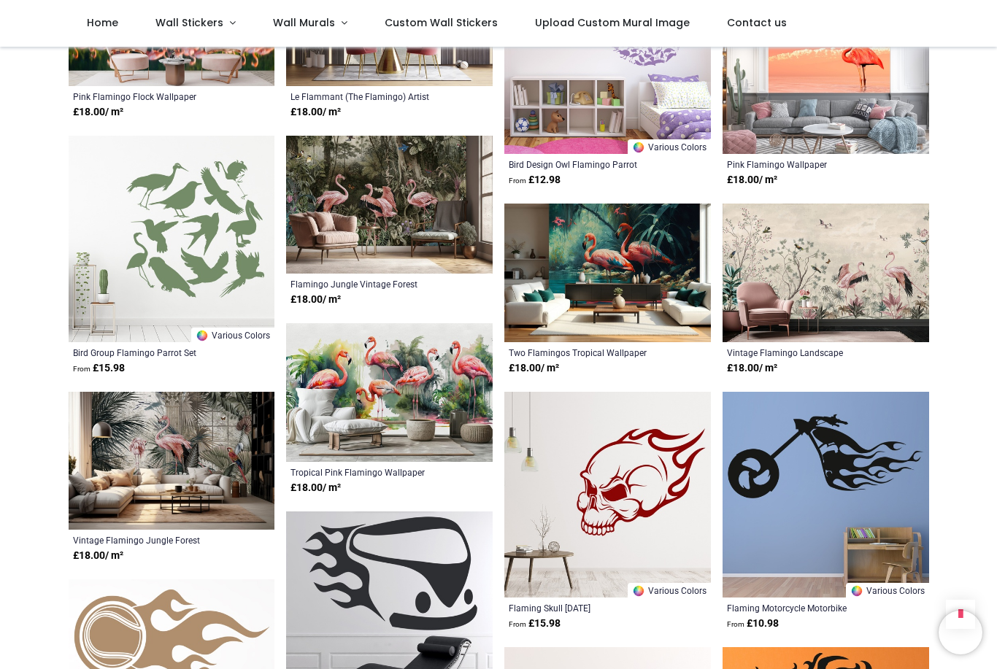
scroll to position [1485, 0]
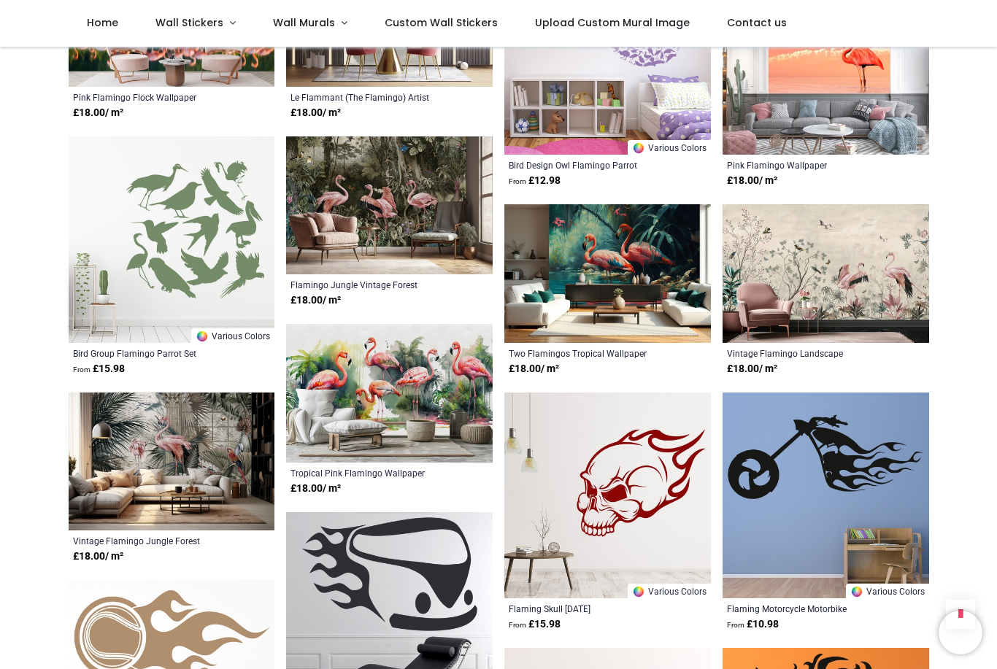
click at [429, 220] on img at bounding box center [389, 205] width 207 height 138
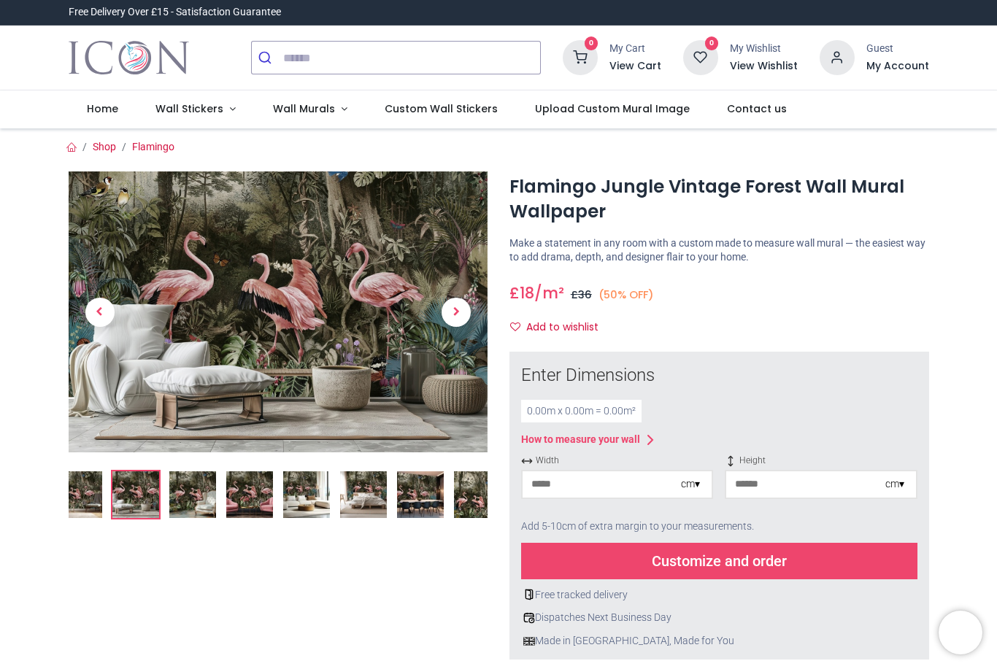
click at [463, 504] on img at bounding box center [477, 494] width 47 height 47
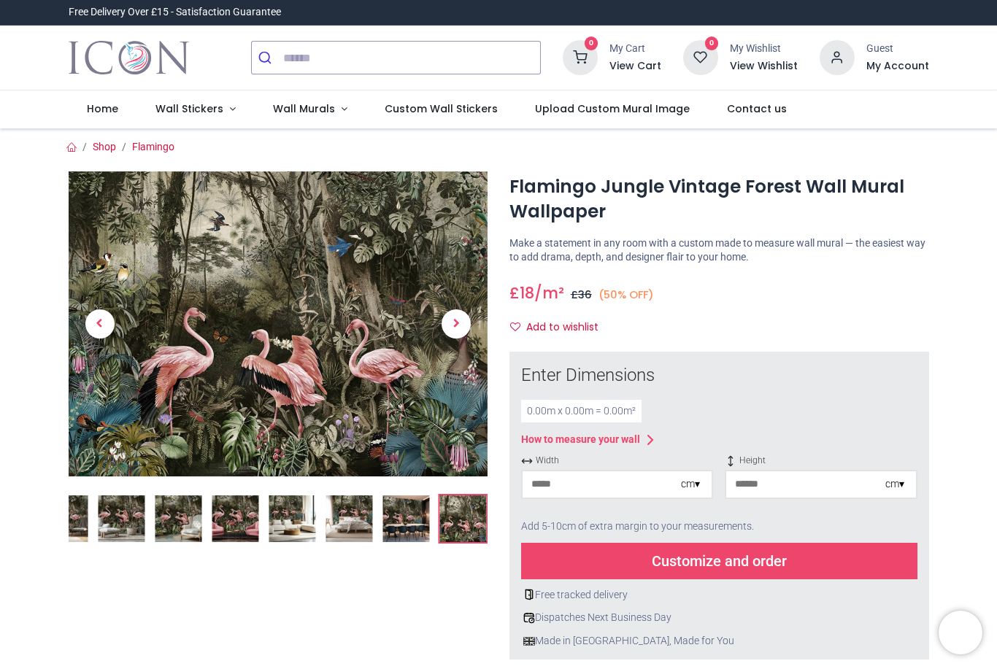
click at [292, 520] on img at bounding box center [292, 519] width 47 height 47
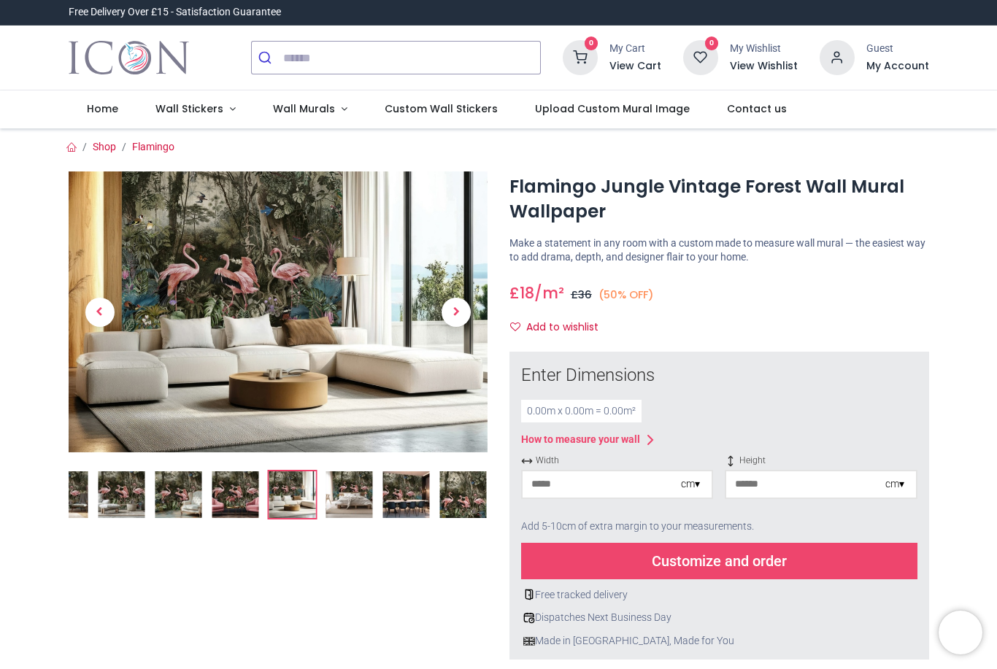
click at [231, 504] on img at bounding box center [235, 494] width 47 height 47
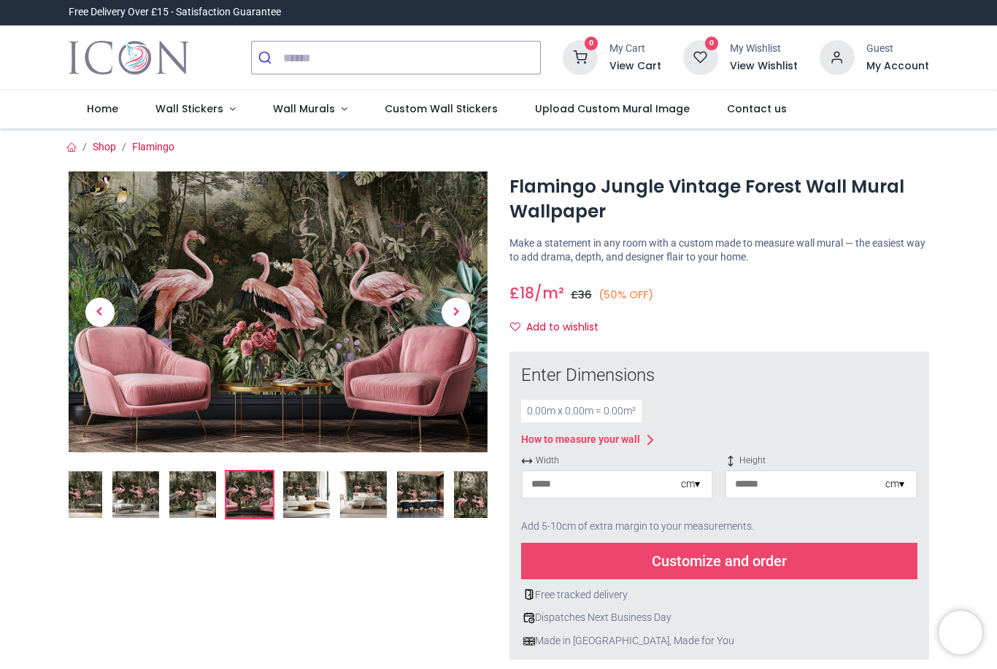
click at [145, 504] on img at bounding box center [135, 494] width 47 height 47
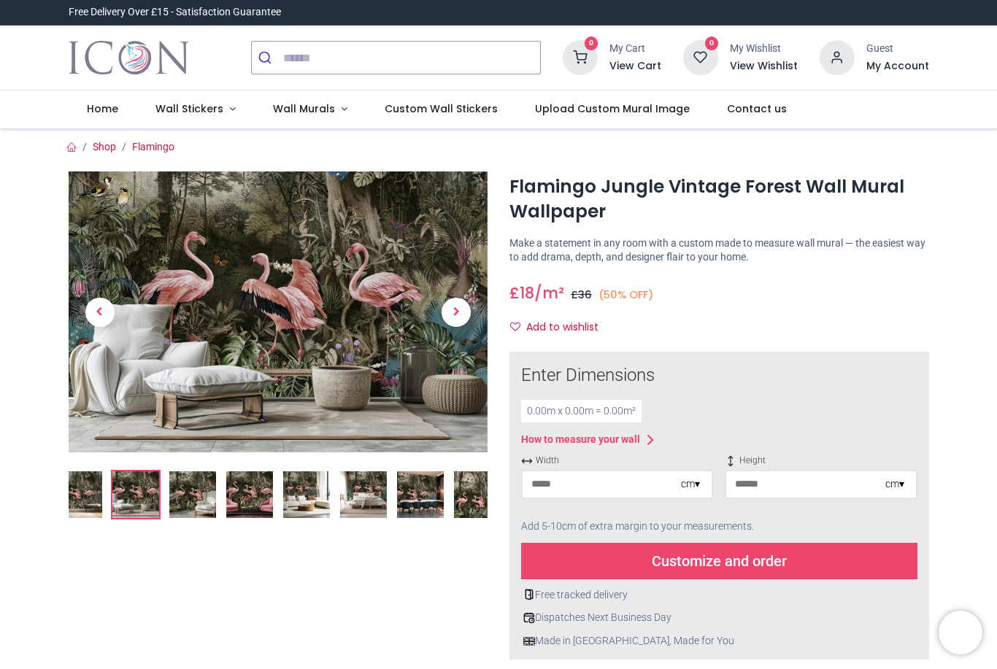
click at [338, 586] on div at bounding box center [279, 580] width 442 height 817
click at [425, 485] on img at bounding box center [420, 494] width 47 height 47
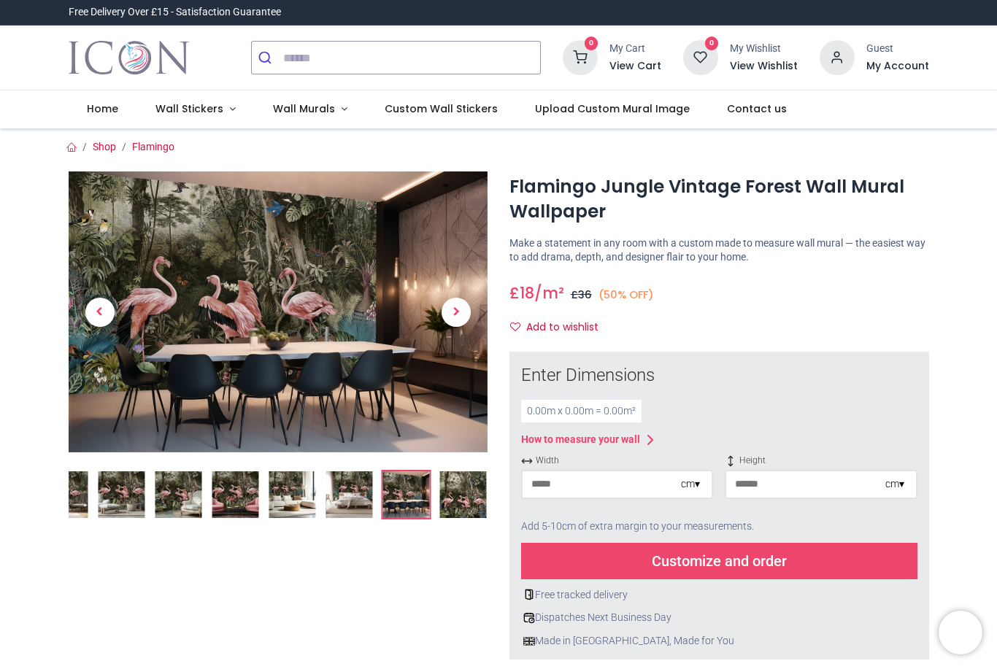
click at [615, 476] on input "number" at bounding box center [602, 484] width 158 height 26
type input "***"
click at [809, 472] on input "number" at bounding box center [805, 484] width 158 height 26
type input "***"
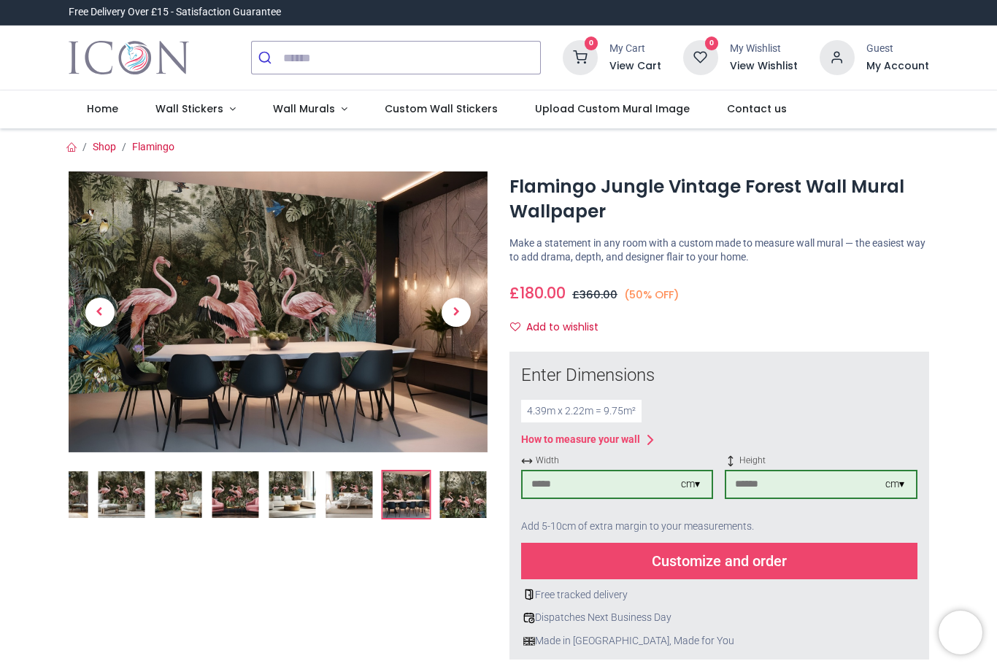
click at [742, 568] on div "Customize and order" at bounding box center [719, 561] width 396 height 36
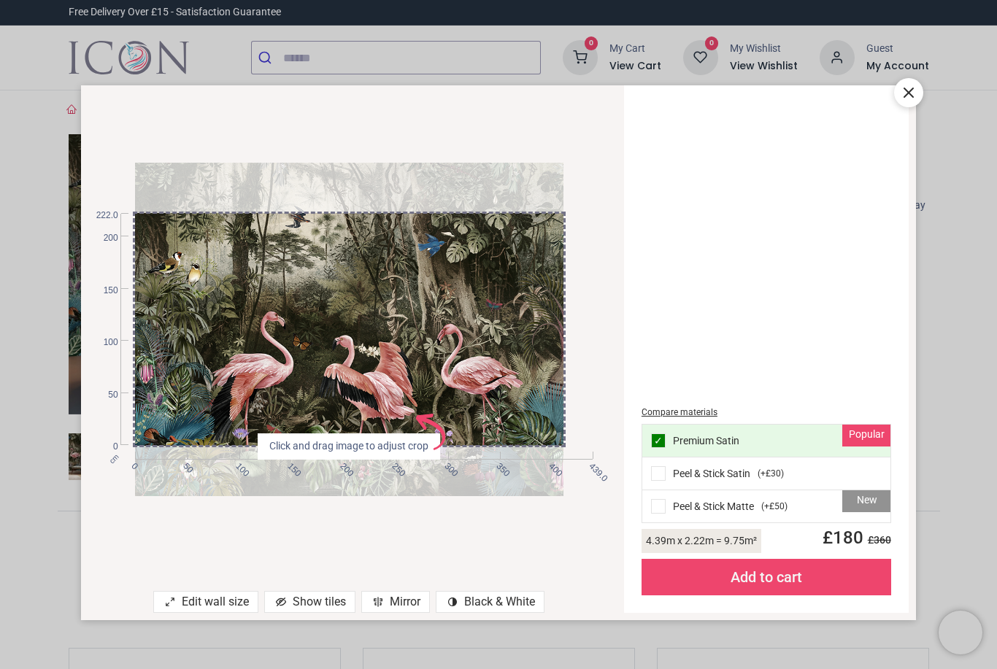
click at [798, 581] on div "Add to cart" at bounding box center [767, 577] width 250 height 36
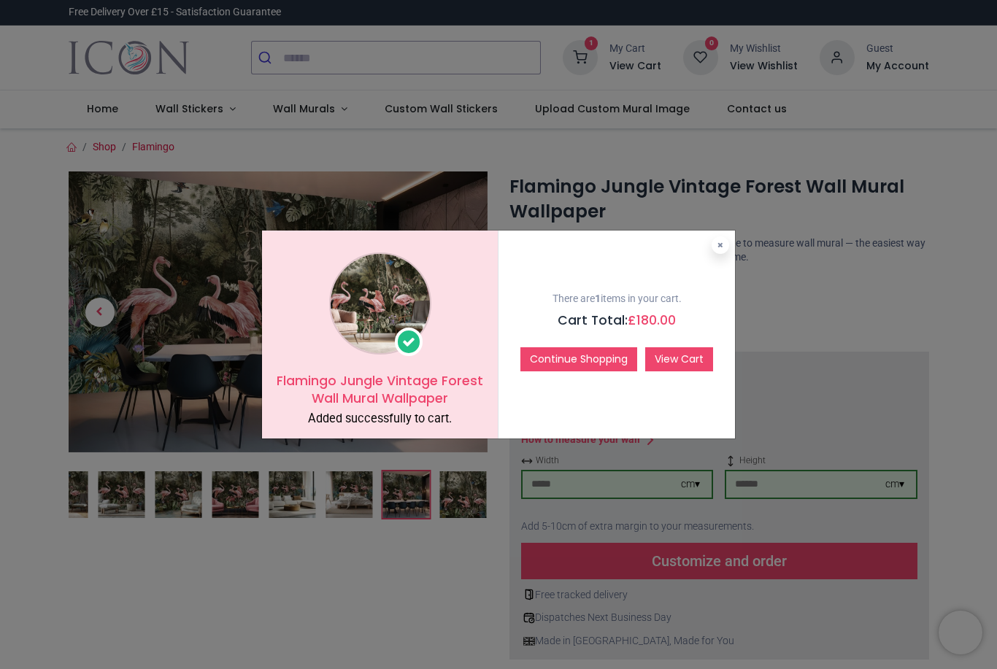
click at [670, 369] on link "View Cart" at bounding box center [679, 359] width 68 height 25
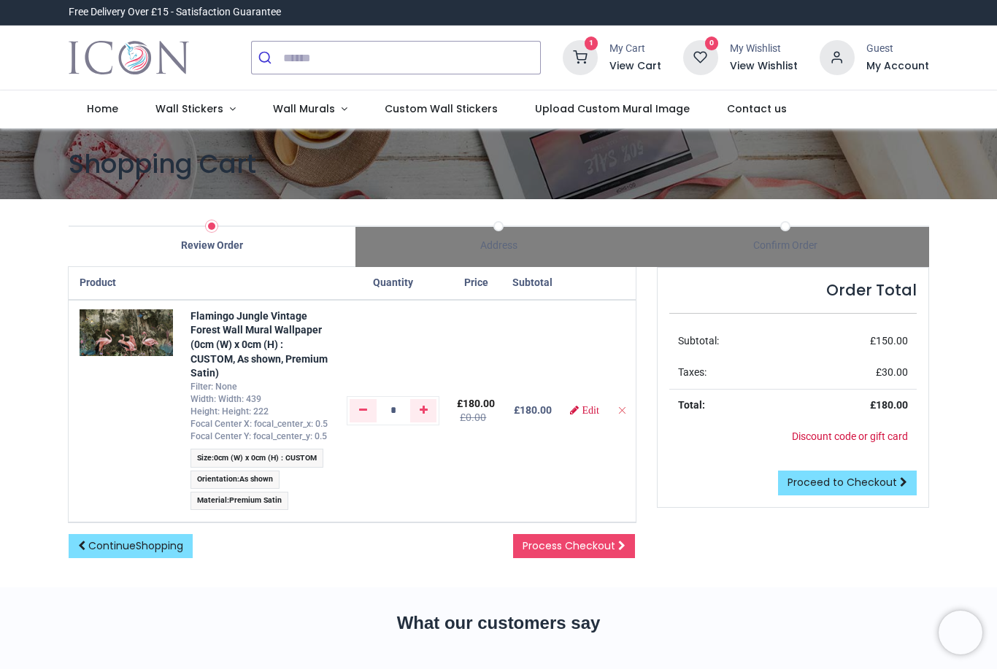
click at [262, 474] on span "As shown" at bounding box center [256, 478] width 34 height 9
click at [598, 411] on span "Edit" at bounding box center [590, 410] width 17 height 10
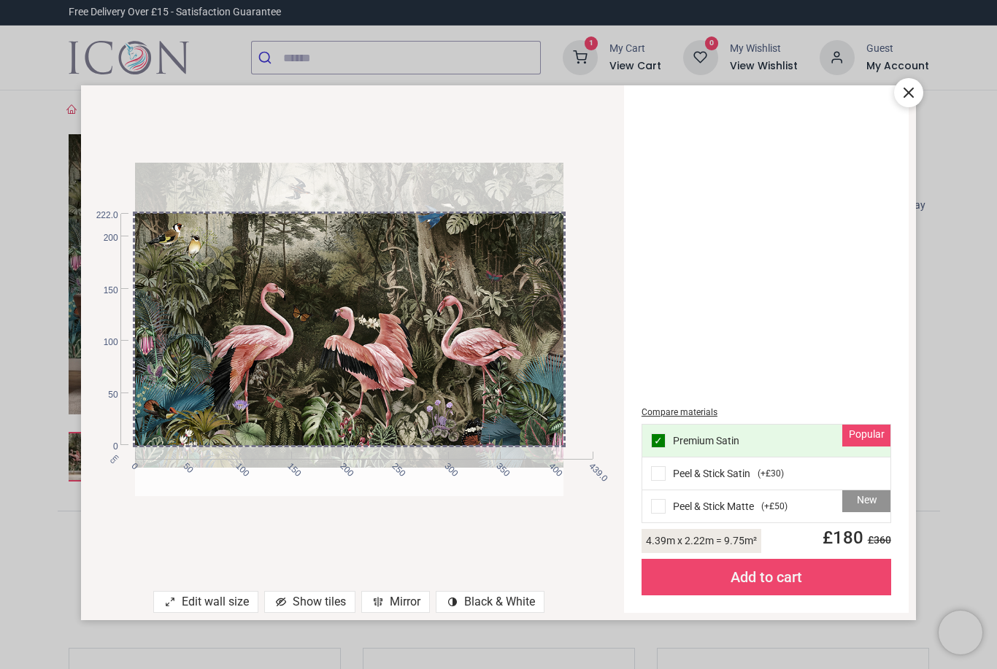
click at [523, 334] on div at bounding box center [364, 300] width 458 height 333
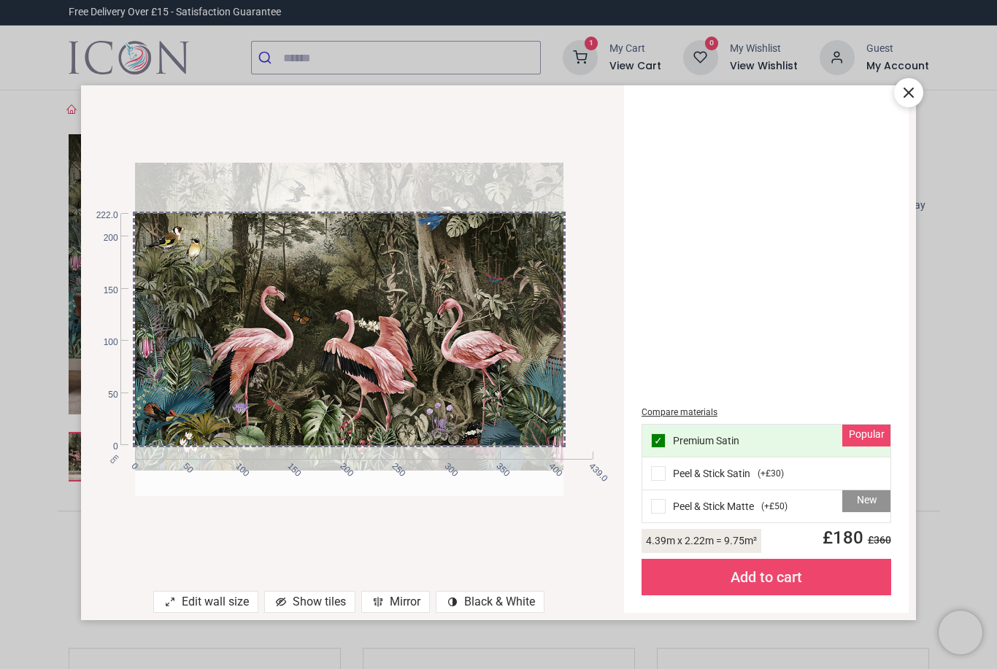
click at [840, 584] on div "Add to cart" at bounding box center [767, 577] width 250 height 36
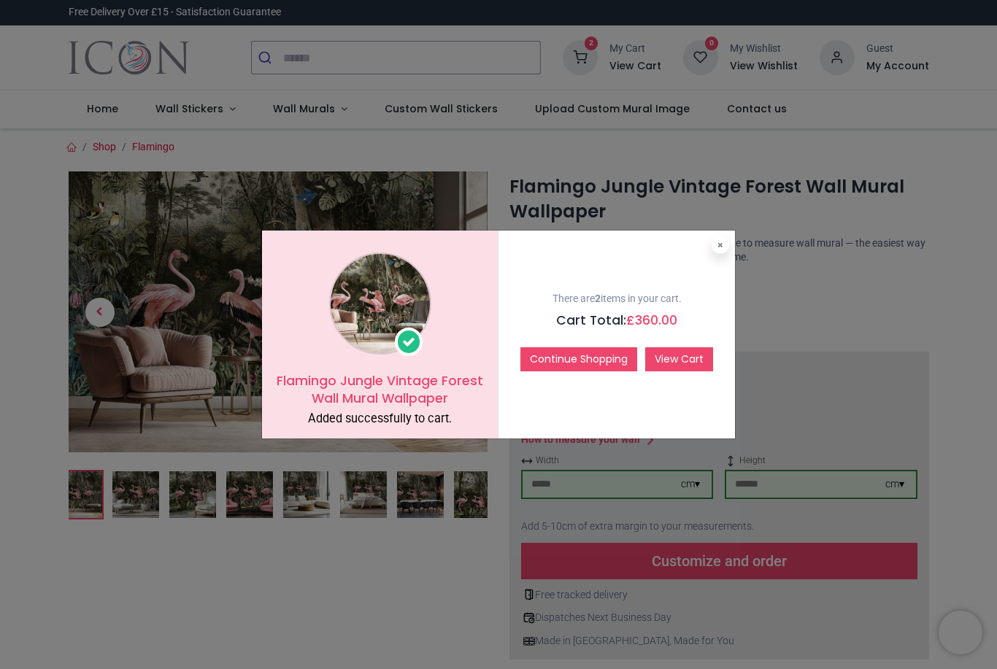
click at [694, 366] on link "View Cart" at bounding box center [679, 359] width 68 height 25
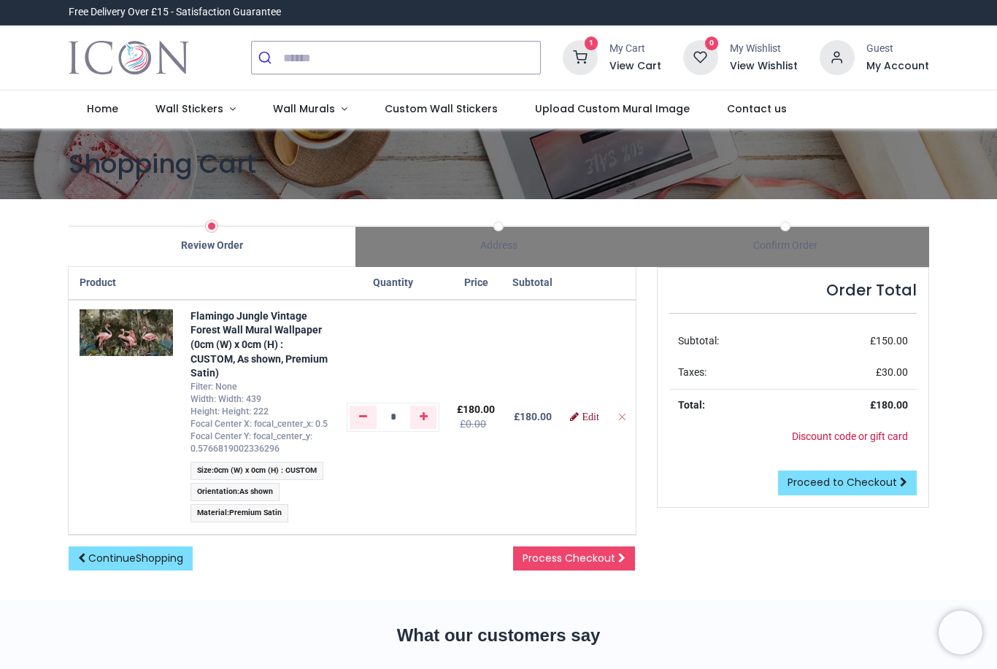
click at [598, 412] on link "Edit" at bounding box center [584, 417] width 28 height 10
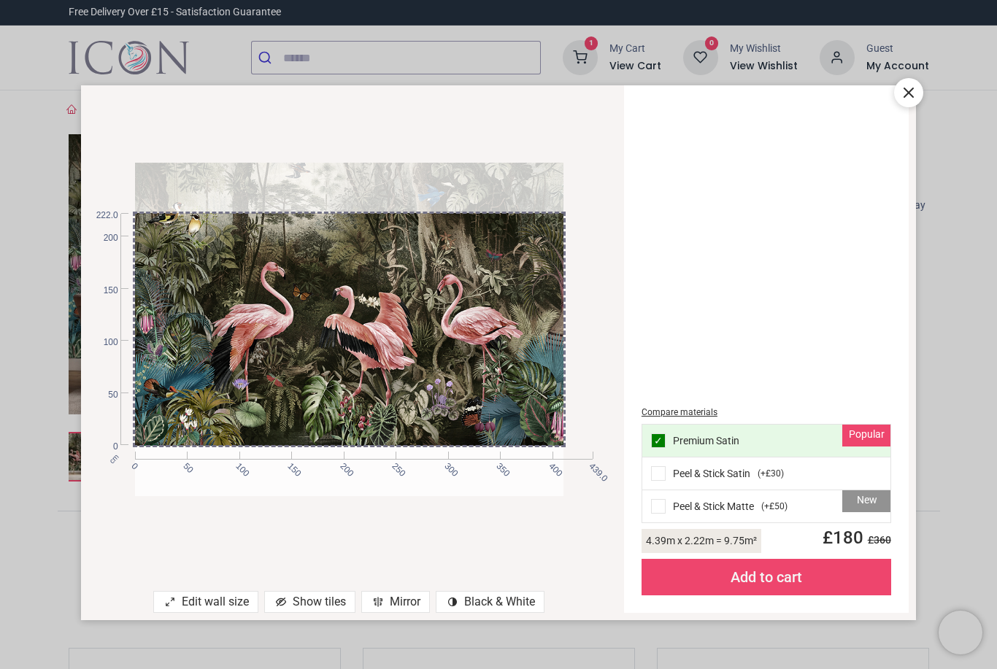
click at [528, 334] on div at bounding box center [364, 279] width 458 height 333
click at [525, 347] on div at bounding box center [364, 278] width 458 height 333
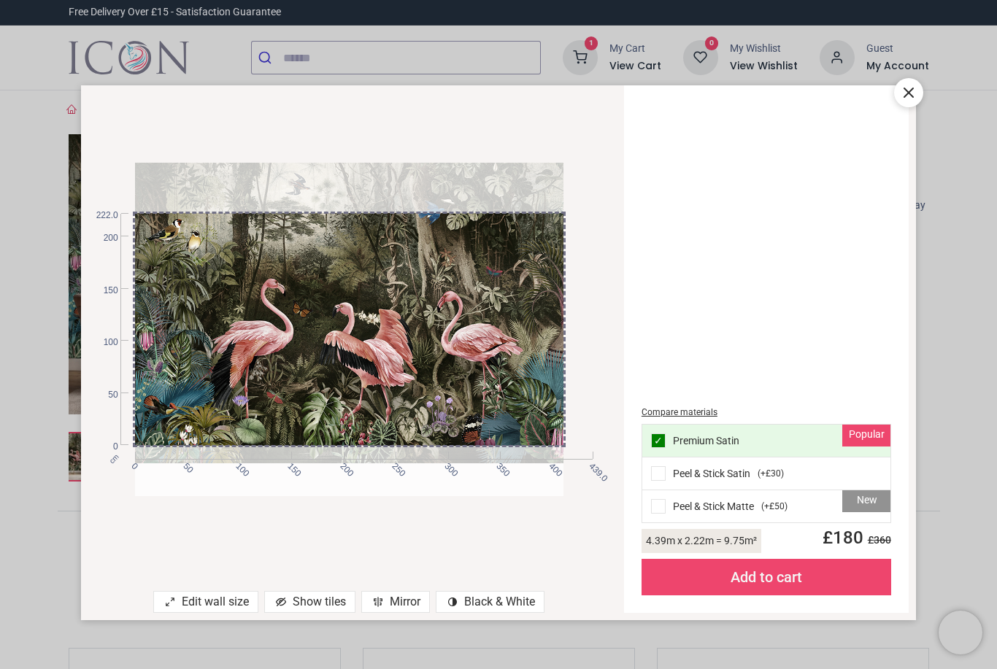
click at [527, 327] on div at bounding box center [364, 296] width 458 height 333
click at [827, 582] on div "Add to cart" at bounding box center [767, 577] width 250 height 36
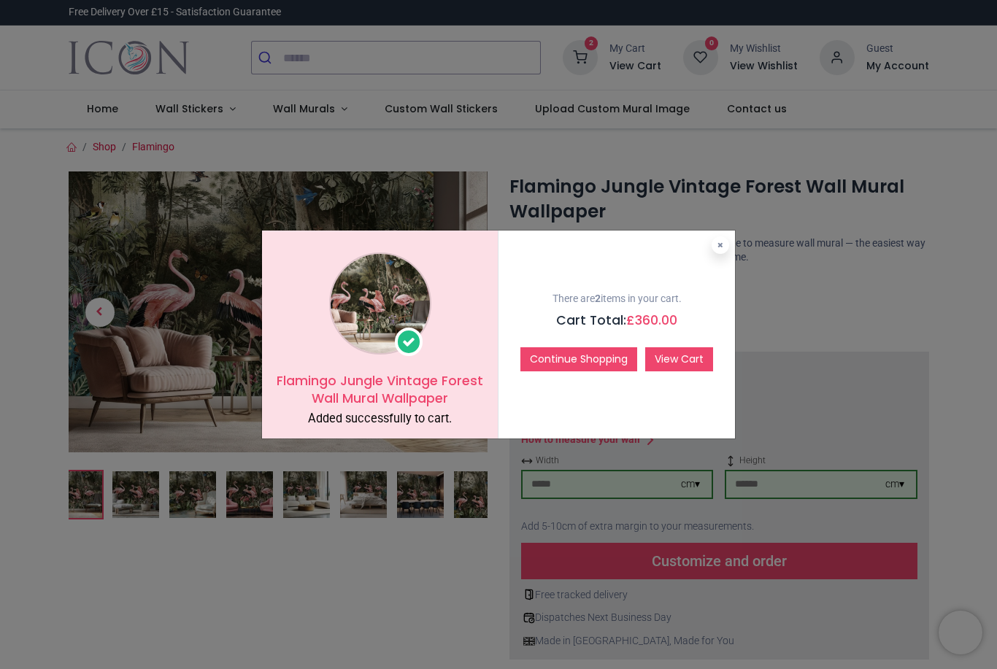
click at [672, 348] on link "View Cart" at bounding box center [679, 359] width 68 height 25
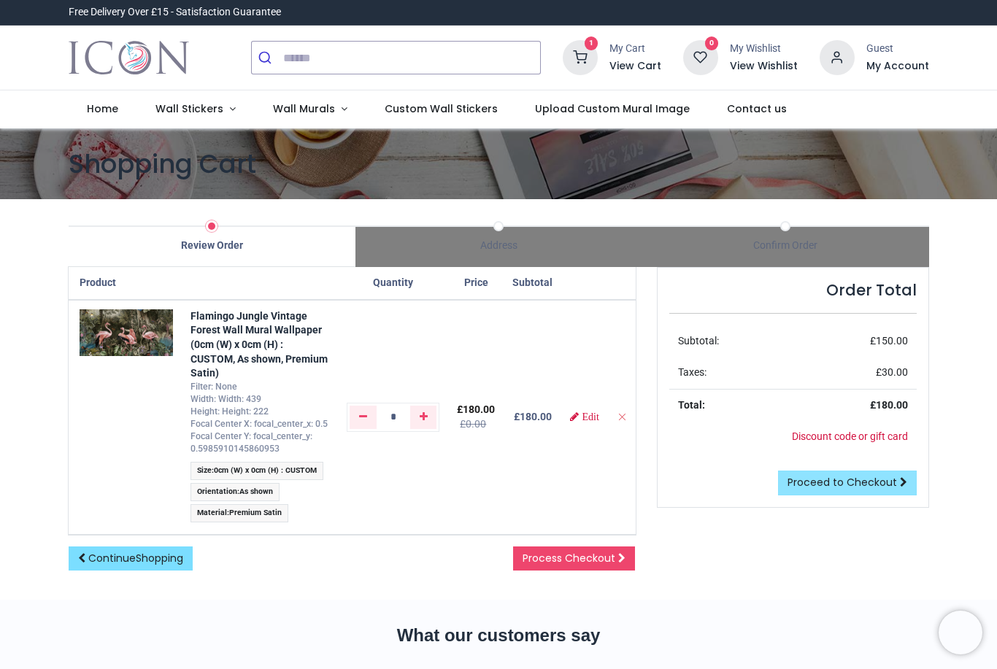
click at [854, 490] on link "Proceed to Checkout" at bounding box center [847, 483] width 139 height 25
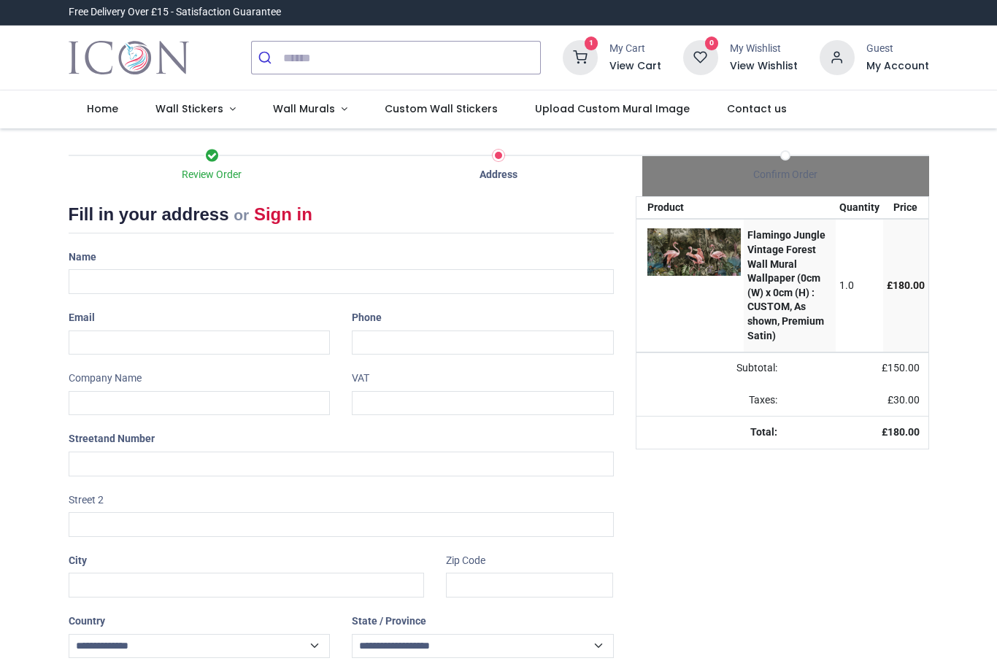
select select "***"
click at [252, 273] on input "text" at bounding box center [341, 281] width 545 height 25
type input "**********"
click at [226, 344] on input "email" at bounding box center [200, 343] width 262 height 25
type input "**********"
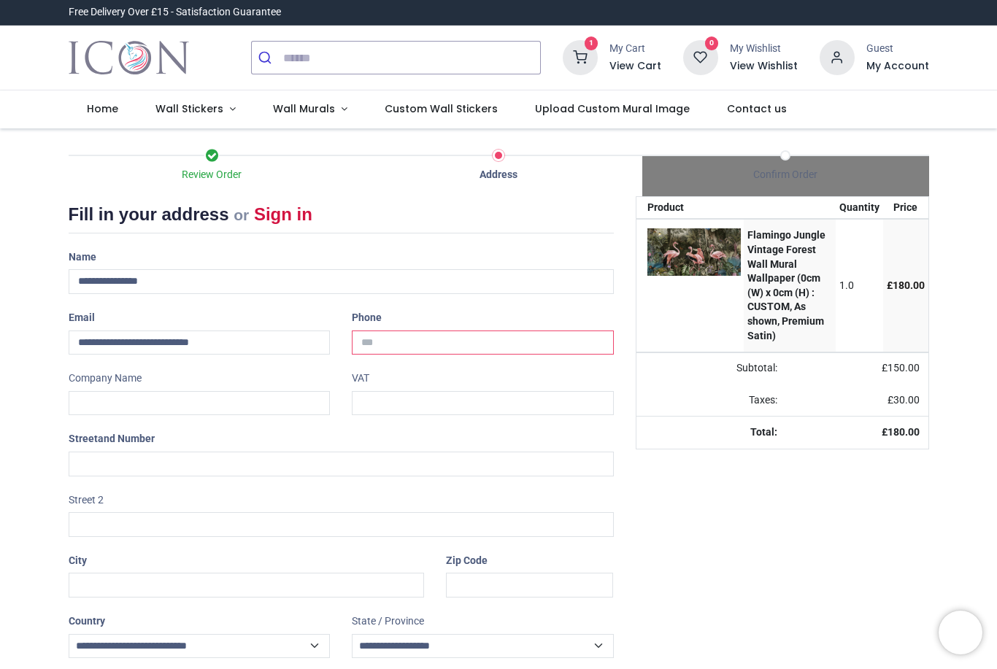
click at [484, 342] on input "tel" at bounding box center [483, 343] width 262 height 25
type input "**********"
click at [214, 399] on input "text" at bounding box center [200, 403] width 262 height 25
type input "*"
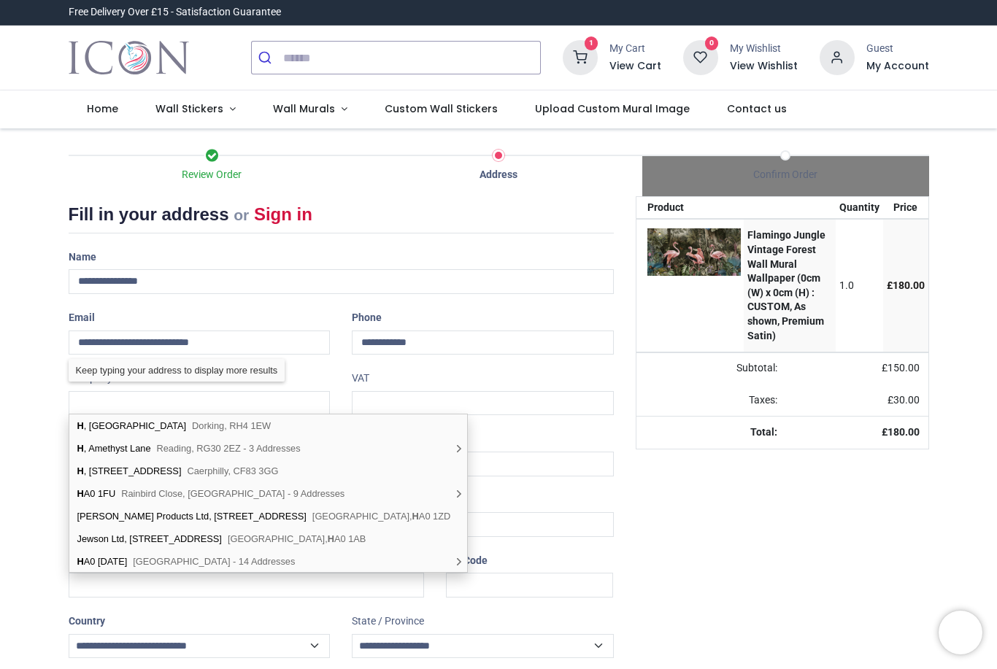
click at [706, 527] on div "Your order: £ 180.00 Product Quantity Price Flamingo Jungle Vintage Forest Wall…" at bounding box center [782, 465] width 315 height 539
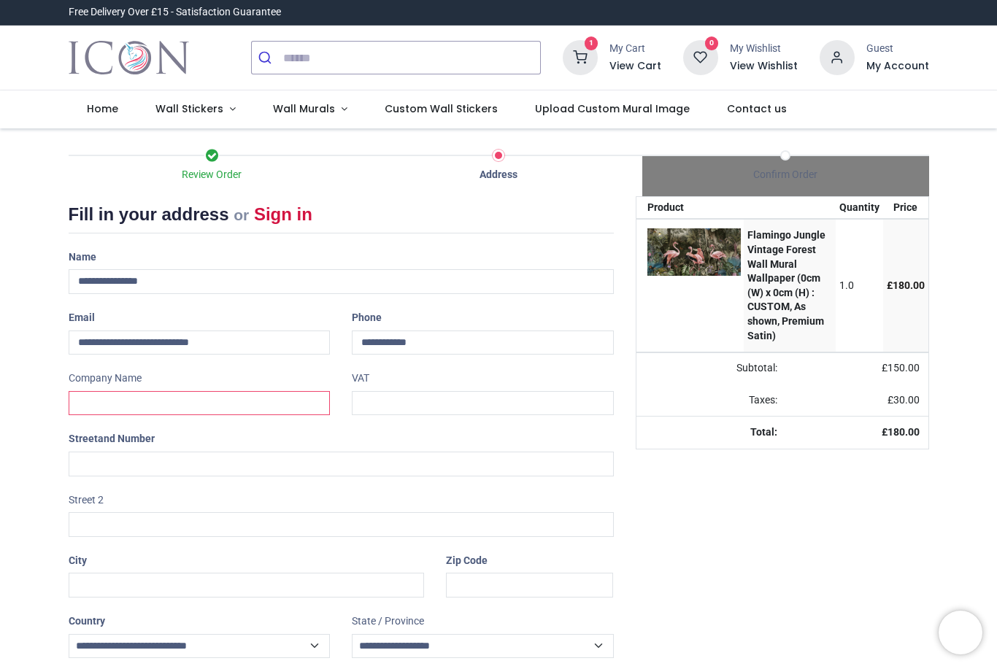
click at [226, 396] on input "text" at bounding box center [200, 403] width 262 height 25
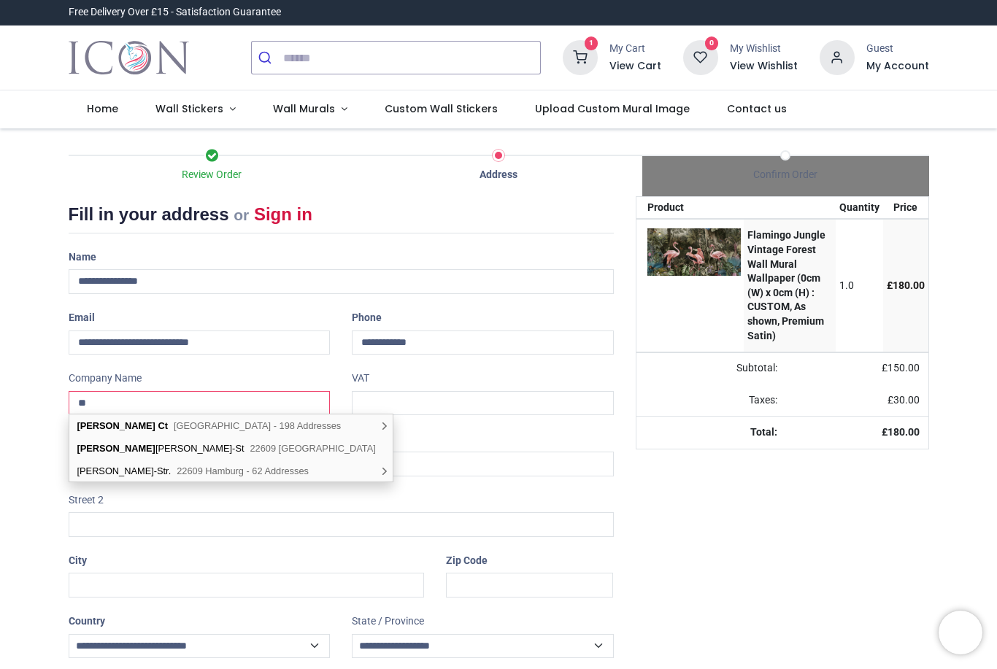
type input "*"
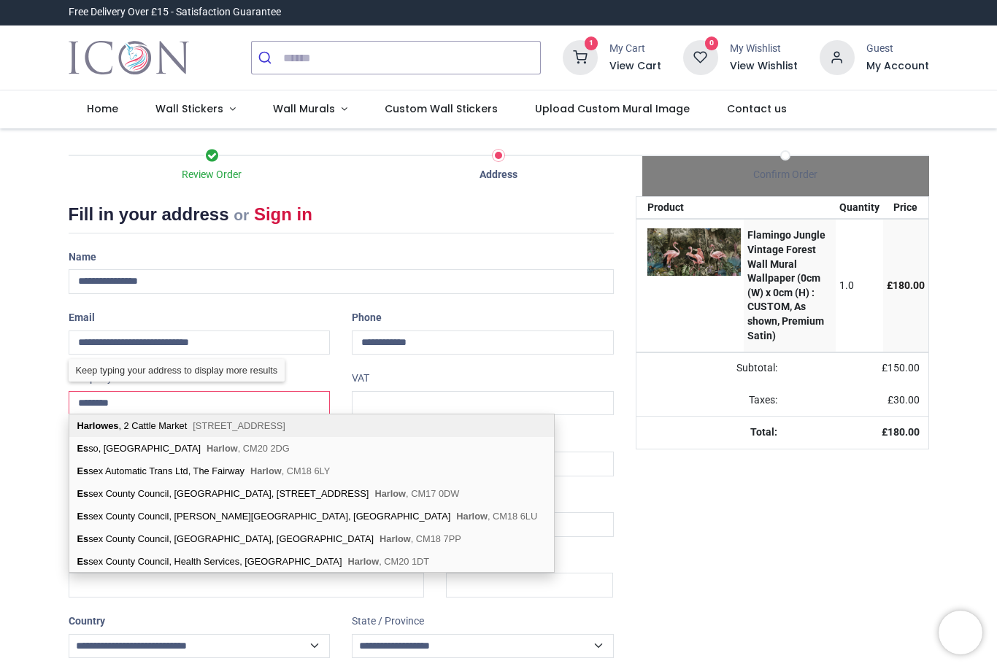
type input "********"
click at [279, 431] on span "Sandwich, CT13 9AF" at bounding box center [239, 425] width 93 height 11
type input "**********"
type input "********"
select select "***"
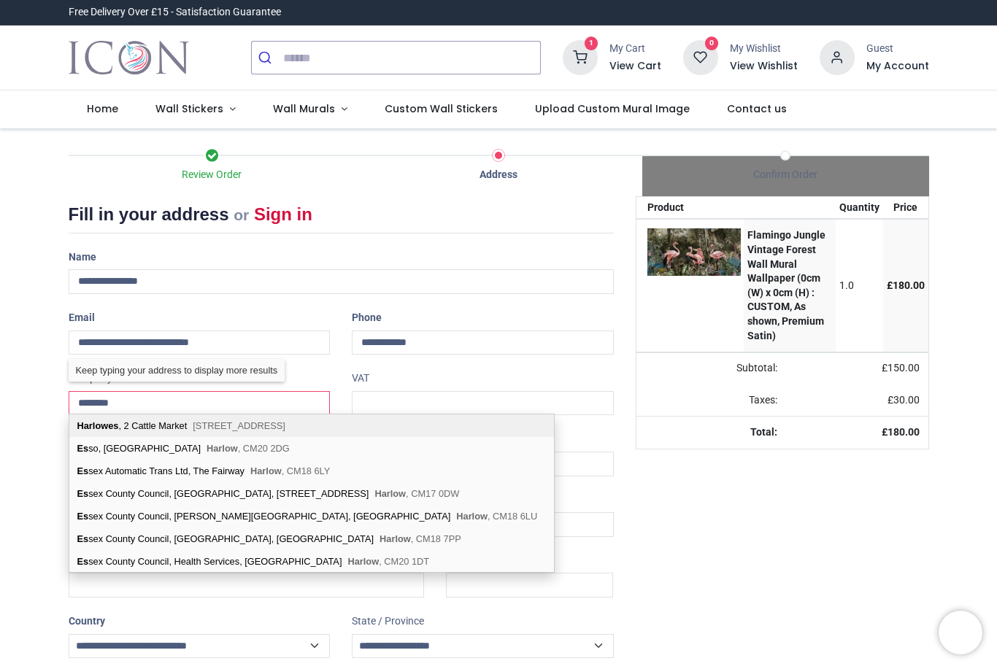
select select "***"
type input "********"
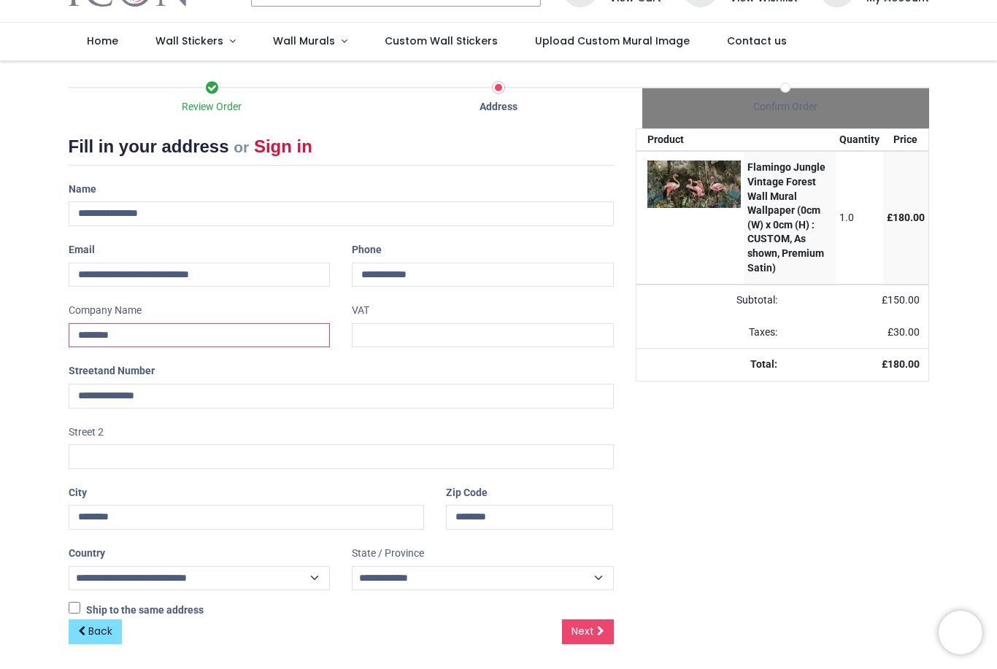
scroll to position [67, 0]
click at [586, 625] on span "Next" at bounding box center [582, 632] width 23 height 15
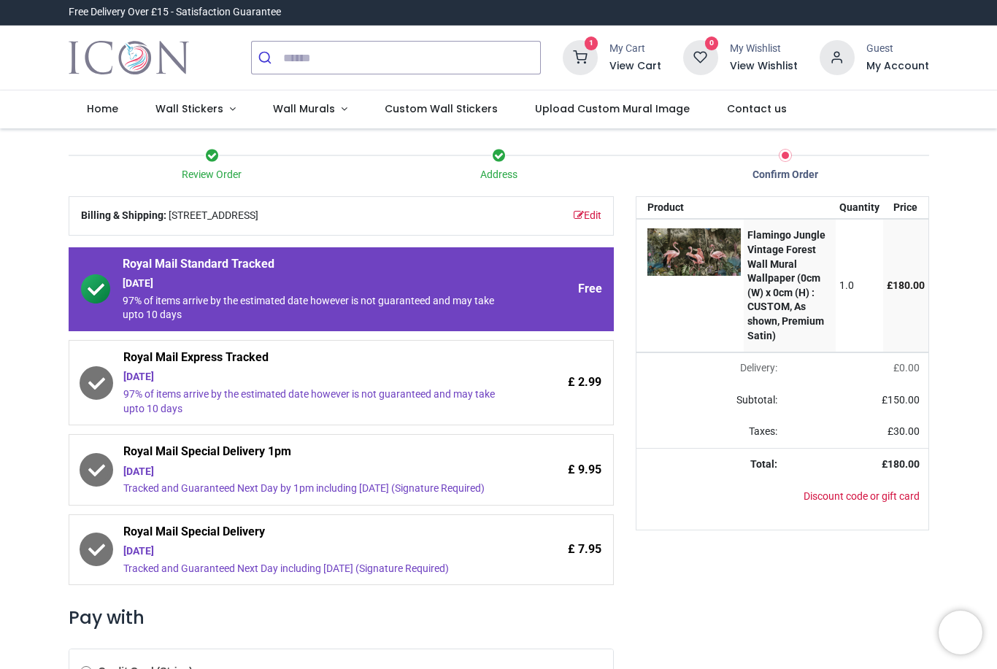
click at [382, 559] on div "Wednesday 27th August" at bounding box center [314, 551] width 382 height 15
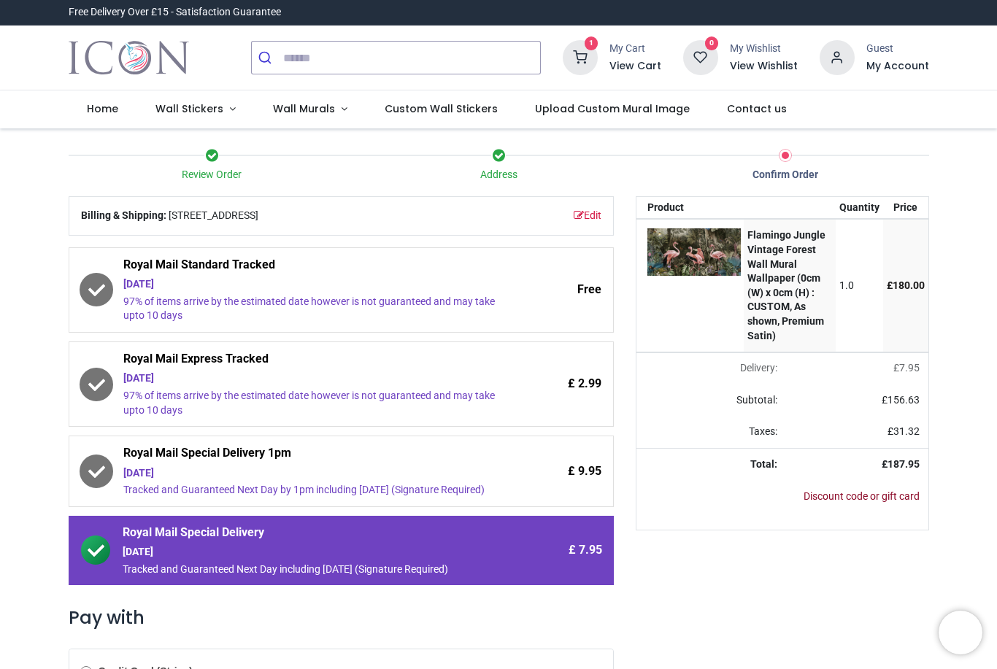
click at [846, 502] on link "Discount code or gift card" at bounding box center [862, 496] width 116 height 12
click at [746, 540] on td at bounding box center [782, 532] width 292 height 18
click at [742, 515] on input "text" at bounding box center [759, 502] width 228 height 25
type input "******"
click at [894, 515] on link "Apply" at bounding box center [896, 502] width 47 height 25
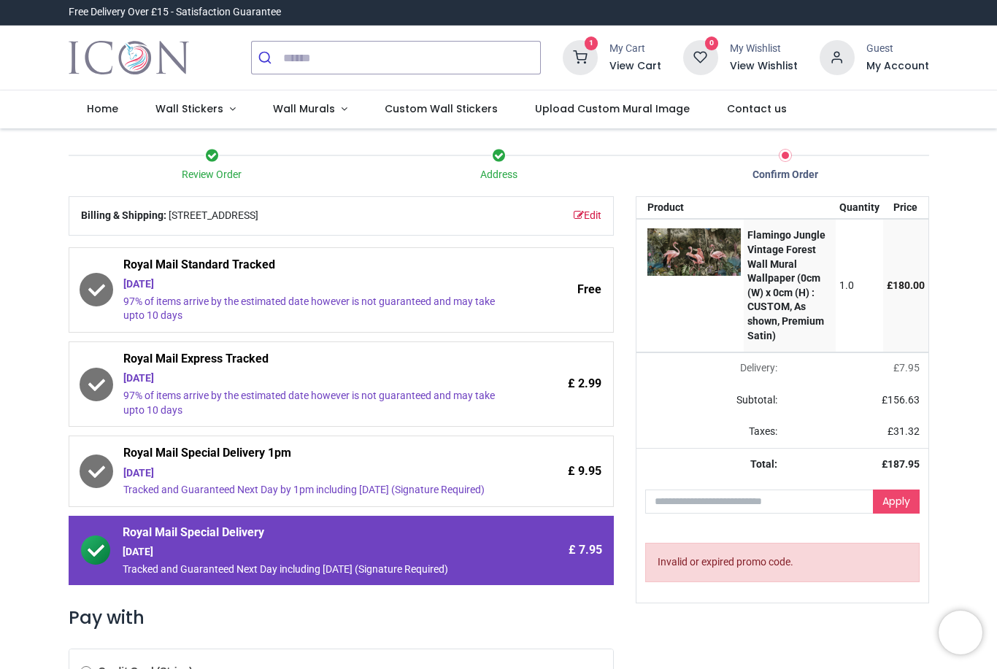
click at [951, 40] on div "1 My Cart View Cart 0 Guest" at bounding box center [498, 58] width 997 height 65
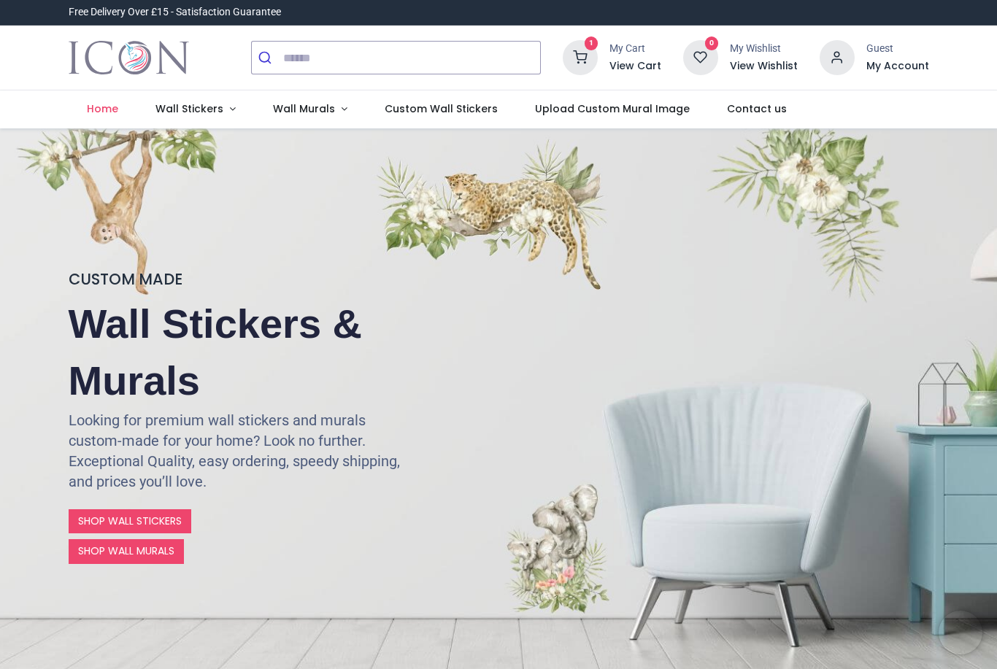
click at [595, 64] on icon at bounding box center [580, 57] width 35 height 35
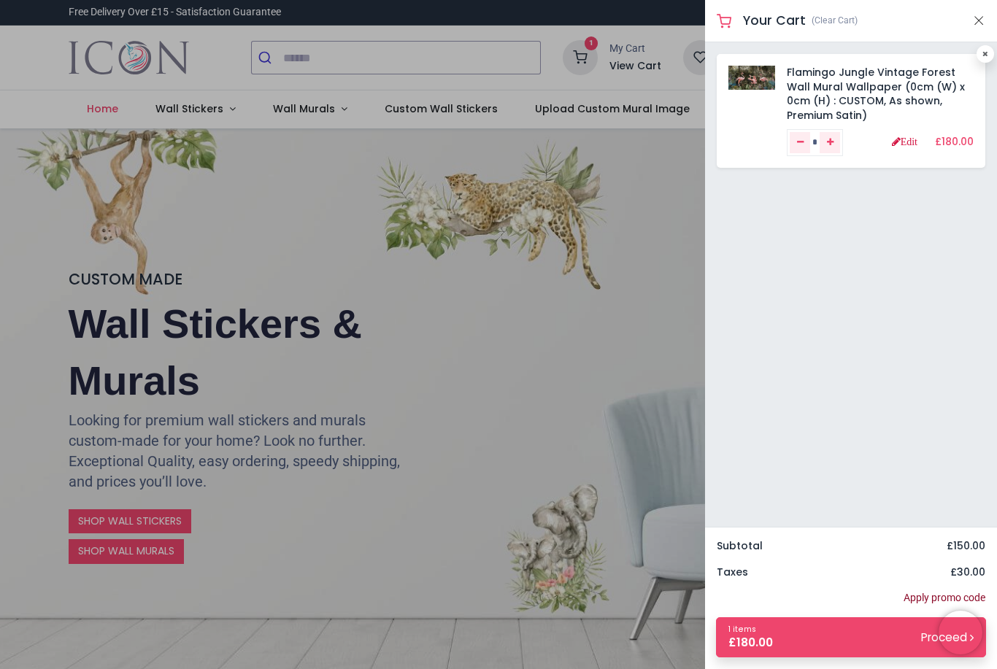
click at [920, 598] on link "Apply promo code" at bounding box center [945, 598] width 82 height 15
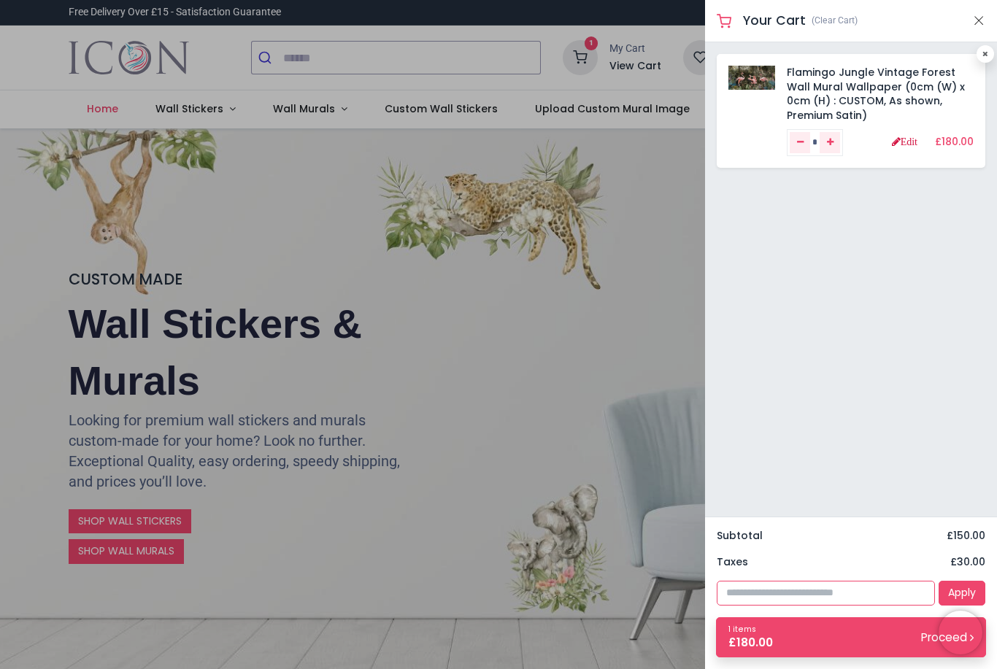
click at [857, 595] on input "text" at bounding box center [826, 593] width 218 height 25
type input "****"
click at [955, 585] on link "Apply" at bounding box center [962, 593] width 47 height 25
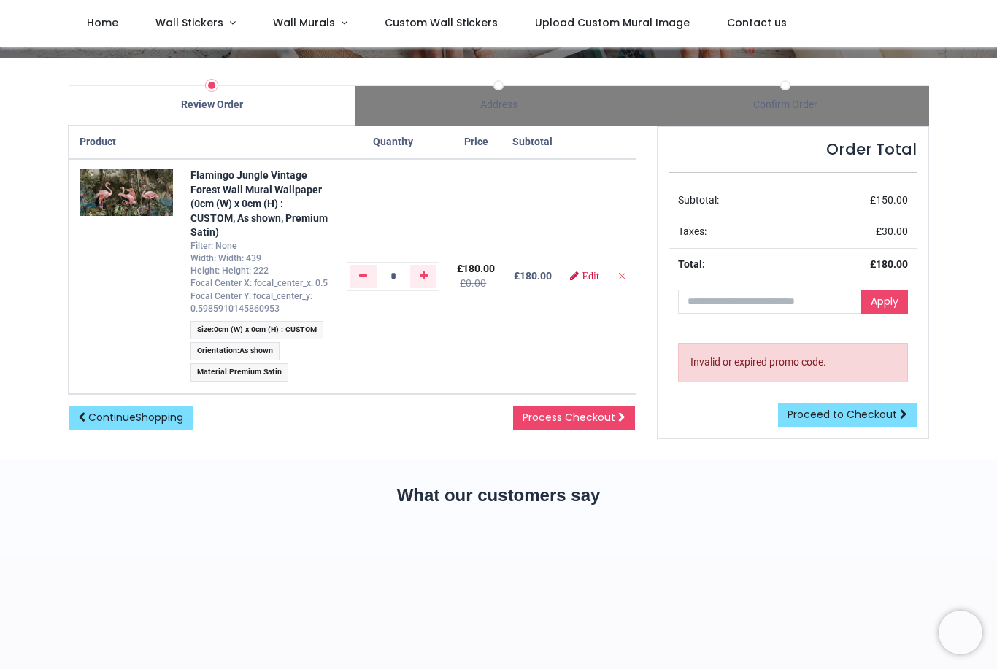
scroll to position [61, 0]
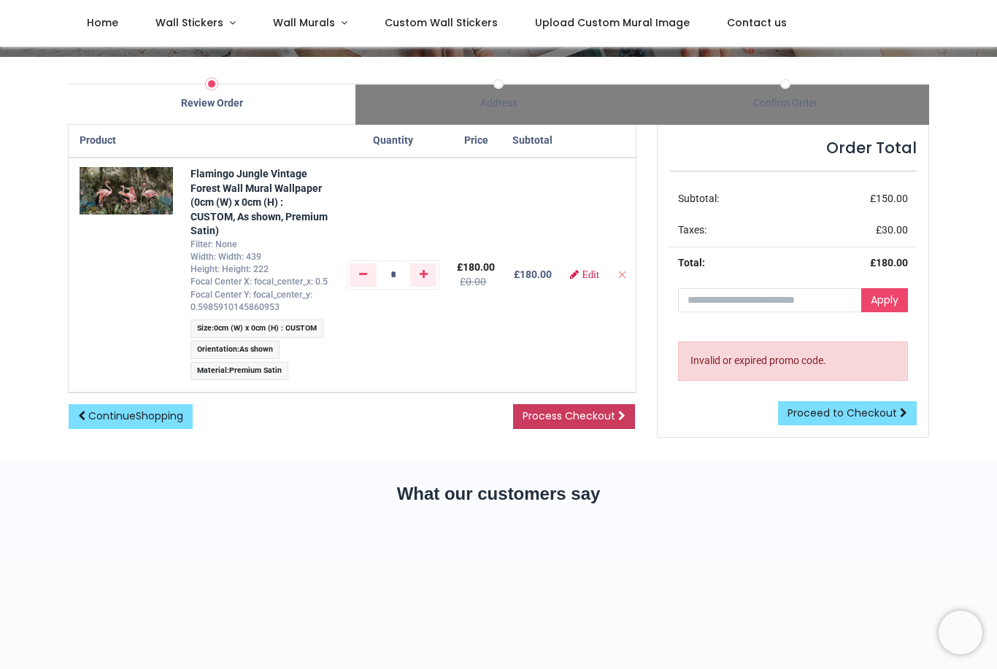
click at [589, 417] on span "Process Checkout" at bounding box center [569, 416] width 93 height 15
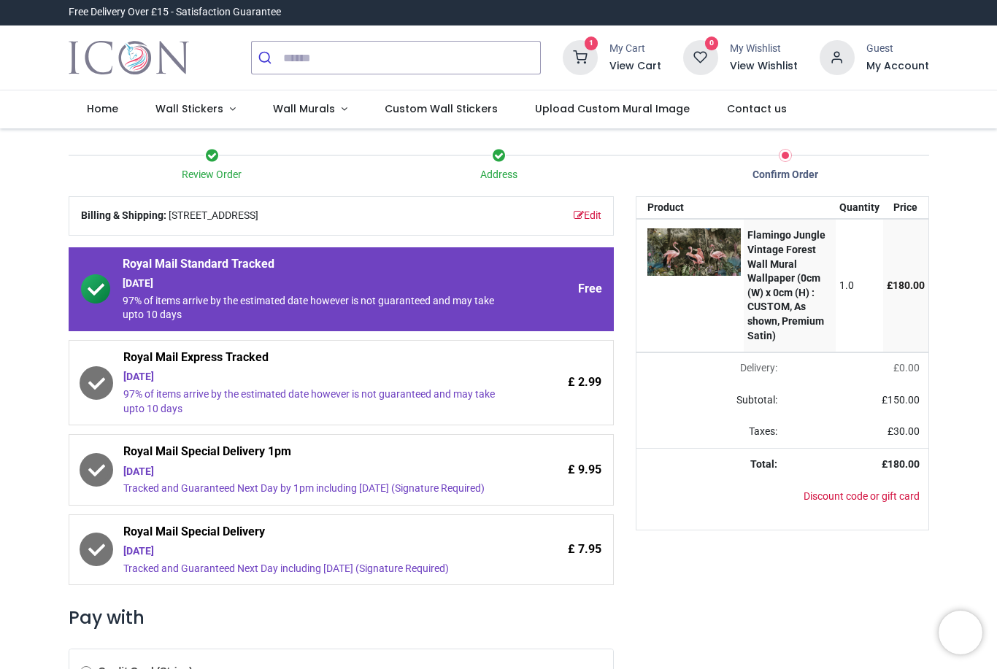
click at [138, 544] on span "Royal Mail Special Delivery" at bounding box center [314, 534] width 382 height 20
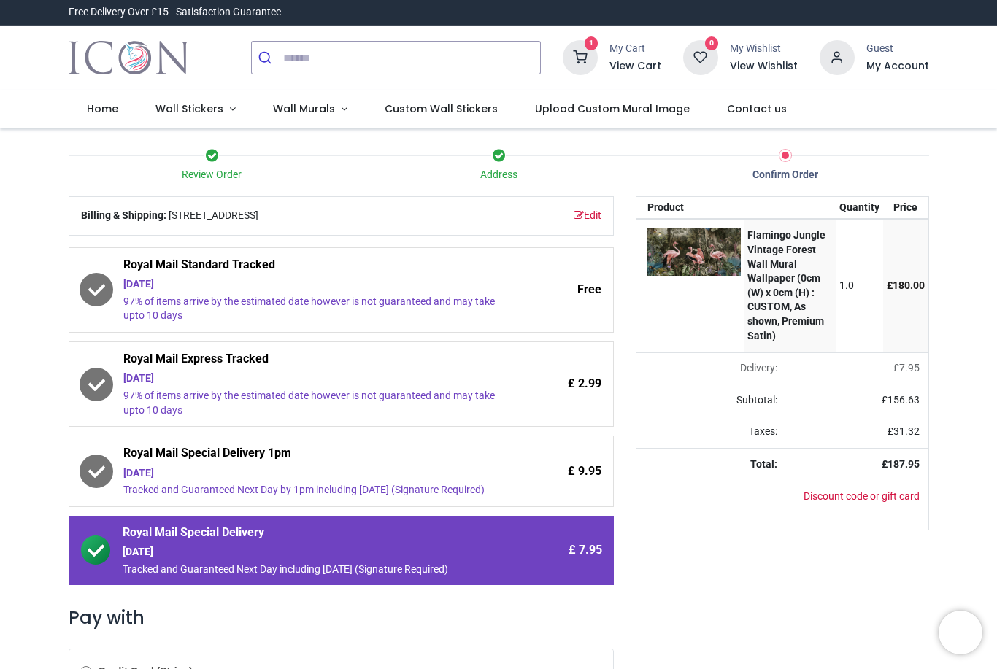
click at [287, 472] on div "Wednesday 27th August" at bounding box center [314, 473] width 382 height 15
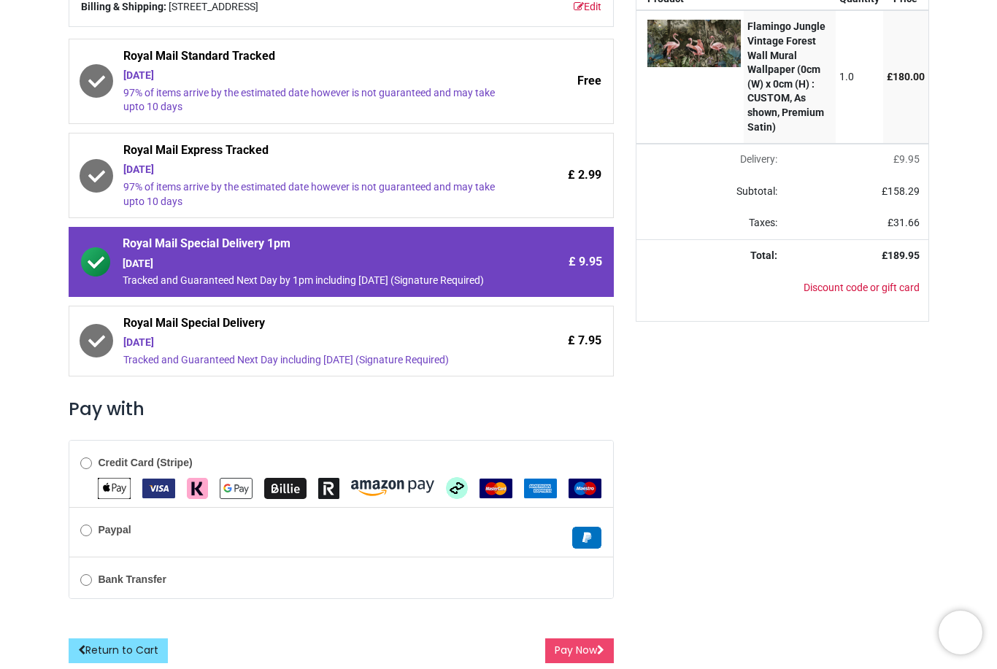
scroll to position [214, 0]
click at [101, 483] on img "Apple Pay" at bounding box center [114, 488] width 33 height 21
click at [580, 642] on button "Pay Now" at bounding box center [579, 651] width 69 height 25
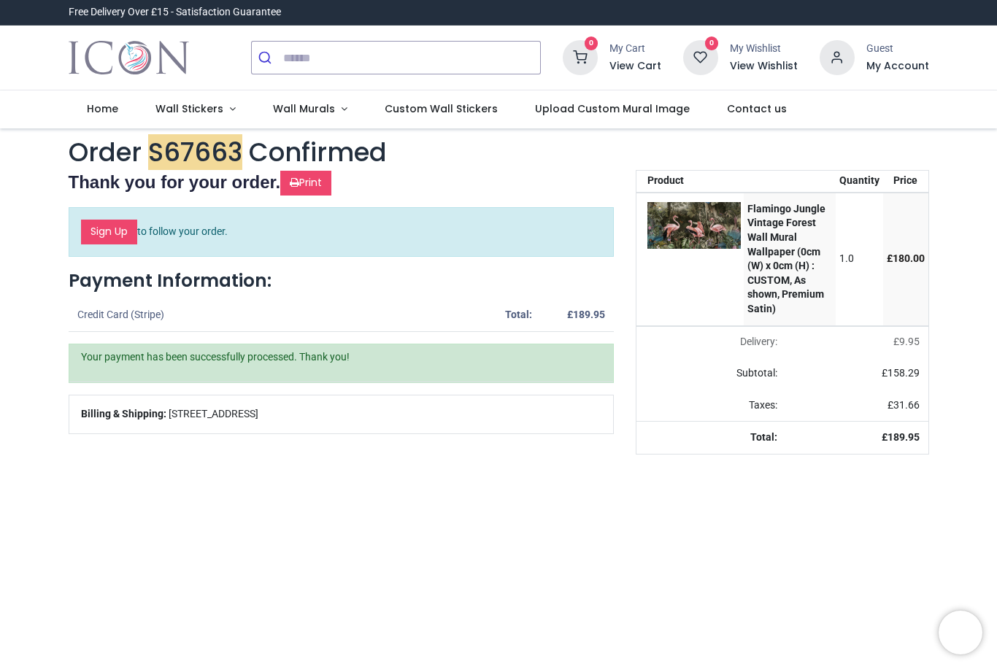
click at [258, 409] on span "[STREET_ADDRESS]" at bounding box center [214, 414] width 90 height 15
click at [410, 423] on div "Billing & Shipping: [STREET_ADDRESS]" at bounding box center [341, 415] width 544 height 38
click at [431, 428] on div "Billing & Shipping: [STREET_ADDRESS]" at bounding box center [341, 415] width 544 height 38
